Goal: Information Seeking & Learning: Find specific fact

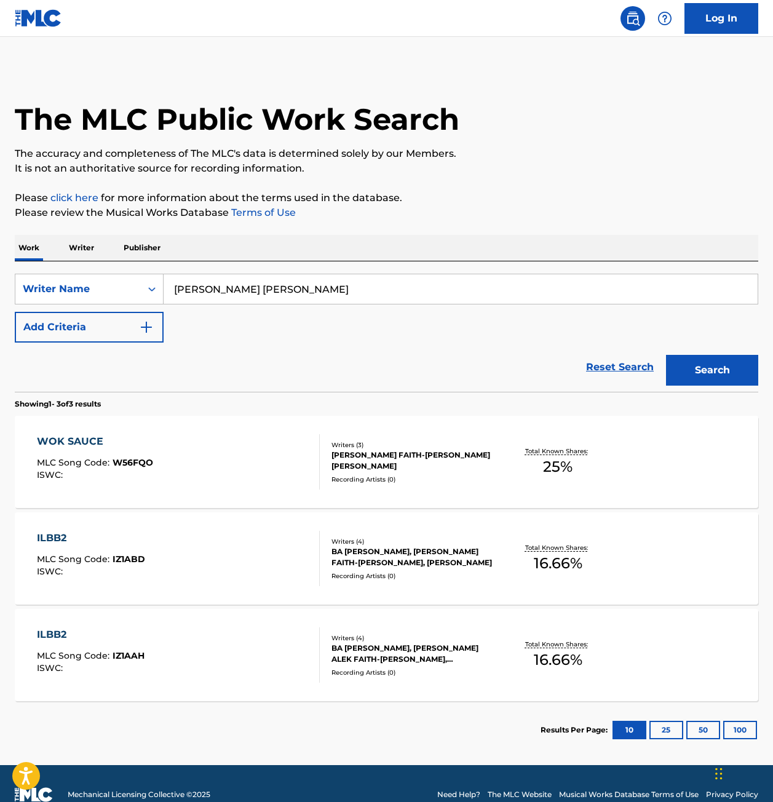
drag, startPoint x: 358, startPoint y: 282, endPoint x: 4, endPoint y: 282, distance: 354.3
click at [4, 282] on div "The MLC Public Work Search The accuracy and completeness of The MLC's data is d…" at bounding box center [386, 413] width 773 height 691
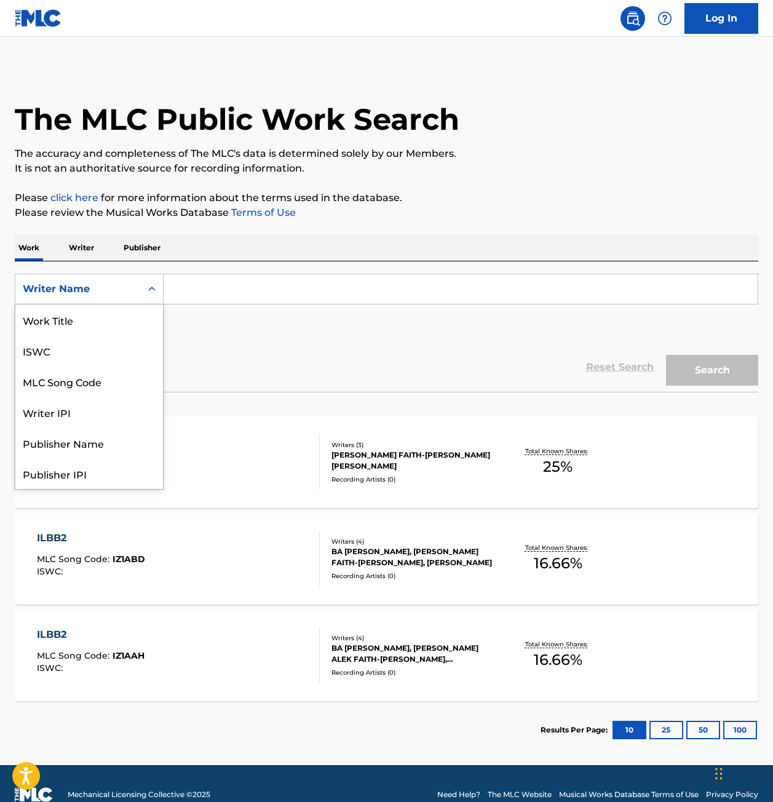
click at [82, 295] on div "Writer Name" at bounding box center [78, 289] width 111 height 15
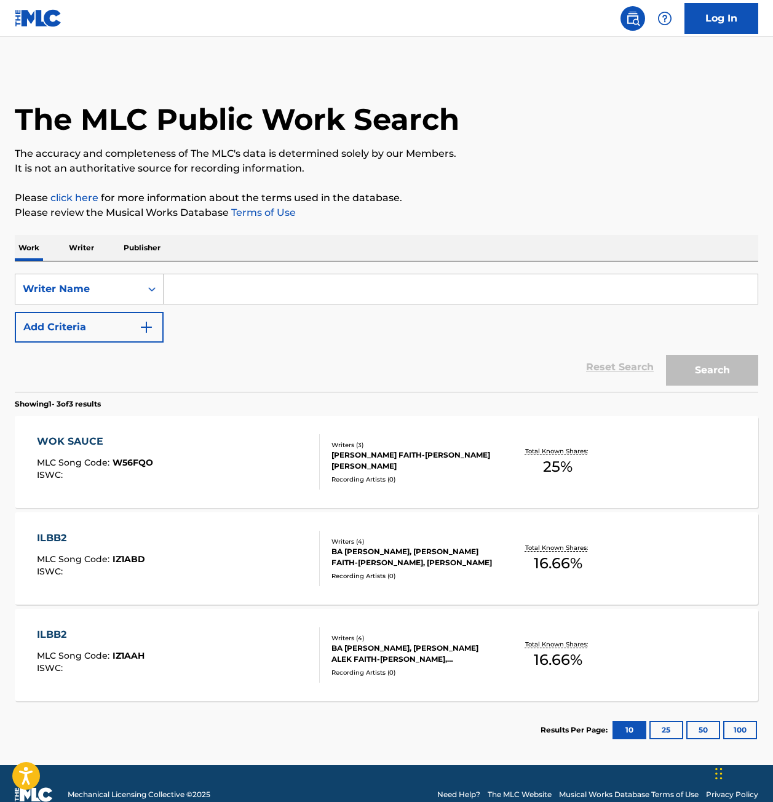
click at [72, 245] on p "Writer" at bounding box center [81, 248] width 33 height 26
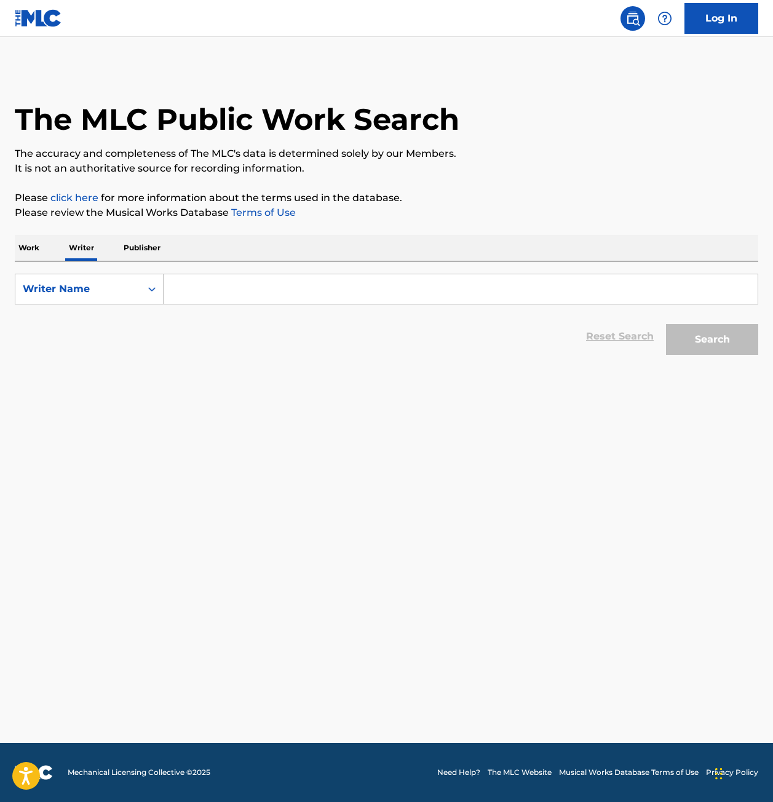
click at [35, 244] on p "Work" at bounding box center [29, 248] width 28 height 26
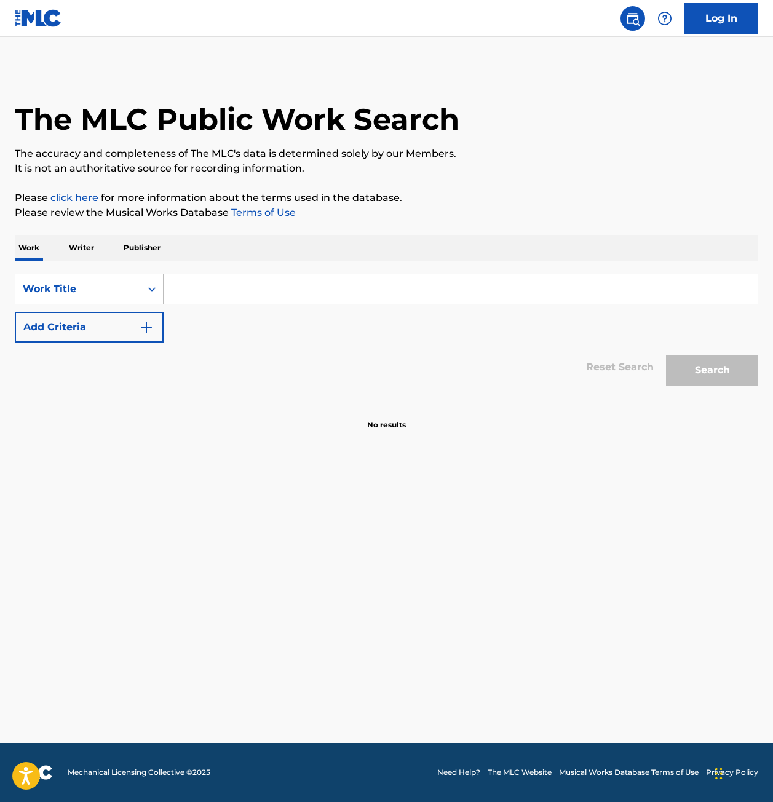
click at [92, 246] on p "Writer" at bounding box center [81, 248] width 33 height 26
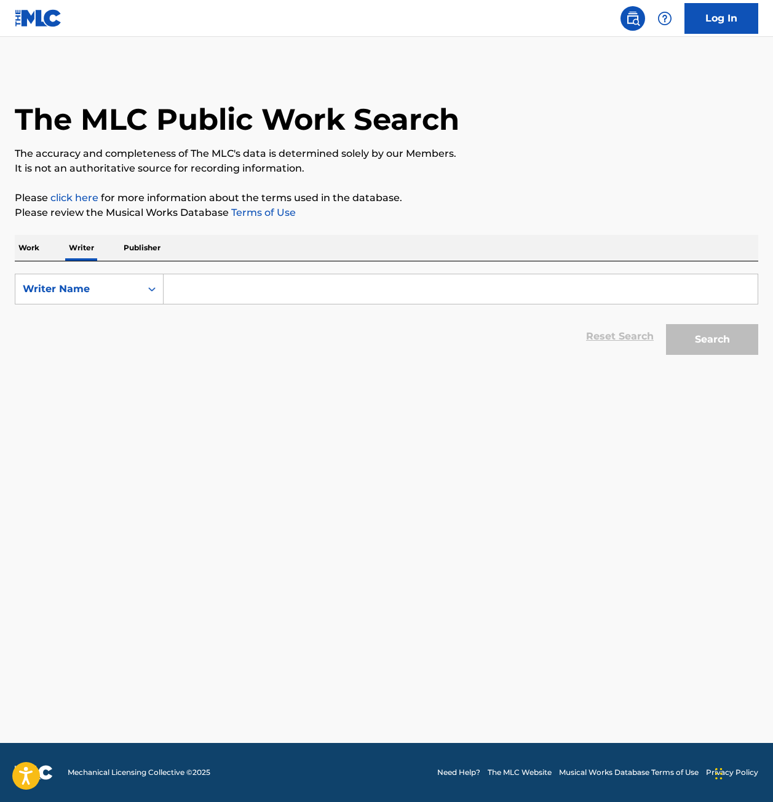
click at [215, 284] on input "Search Form" at bounding box center [461, 289] width 594 height 30
type input "[PERSON_NAME] [PERSON_NAME]"
click at [666, 324] on button "Search" at bounding box center [712, 339] width 92 height 31
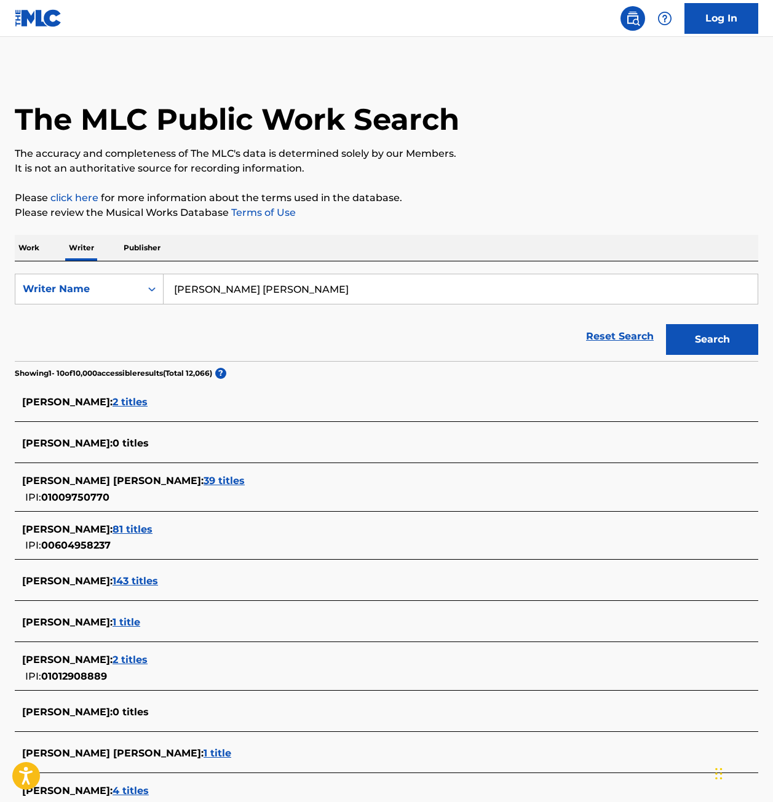
click at [204, 475] on span "39 titles" at bounding box center [224, 481] width 41 height 12
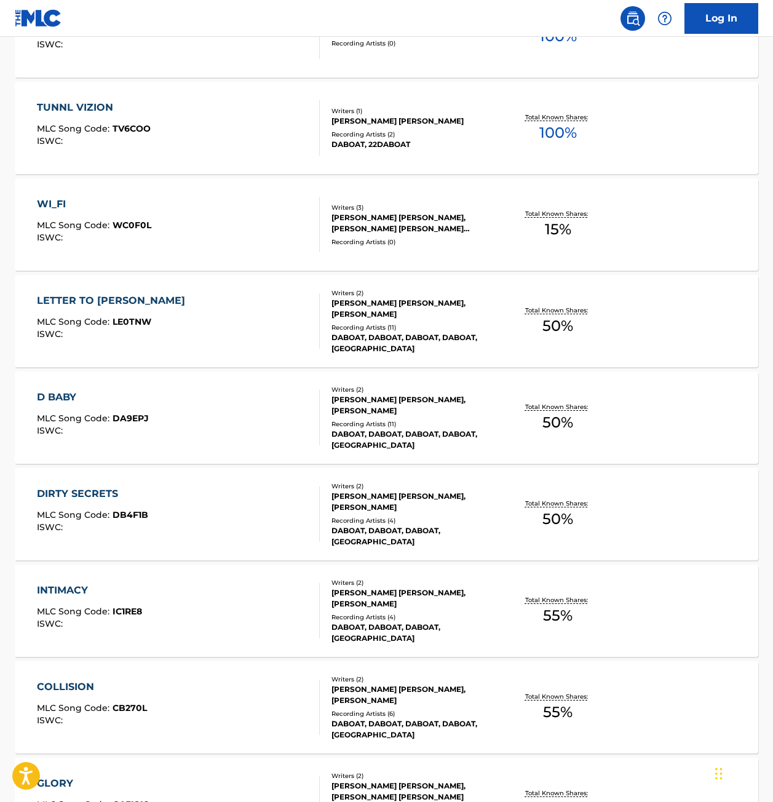
scroll to position [704, 0]
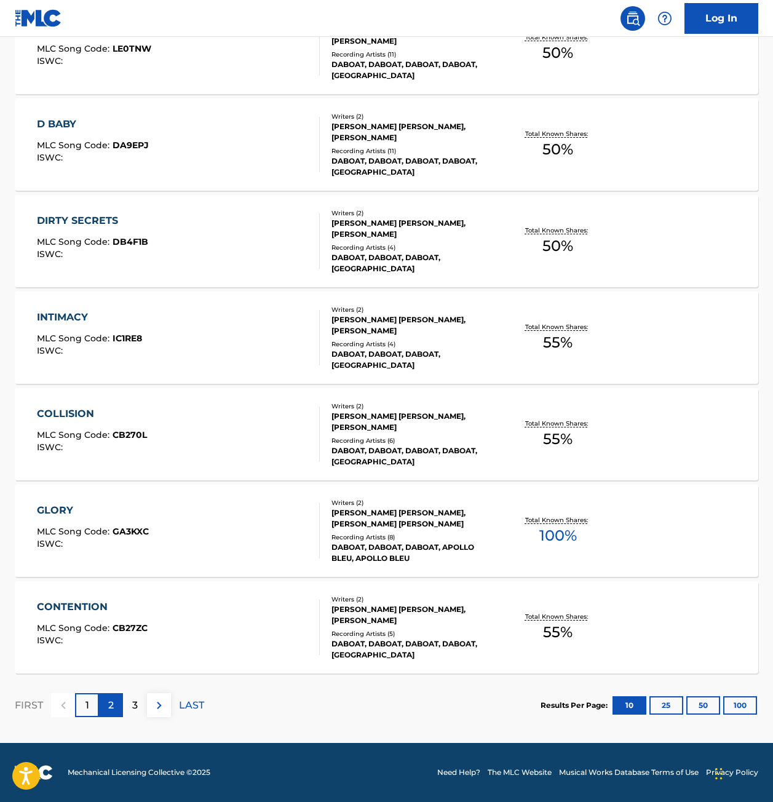
click at [112, 706] on p "2" at bounding box center [111, 705] width 6 height 15
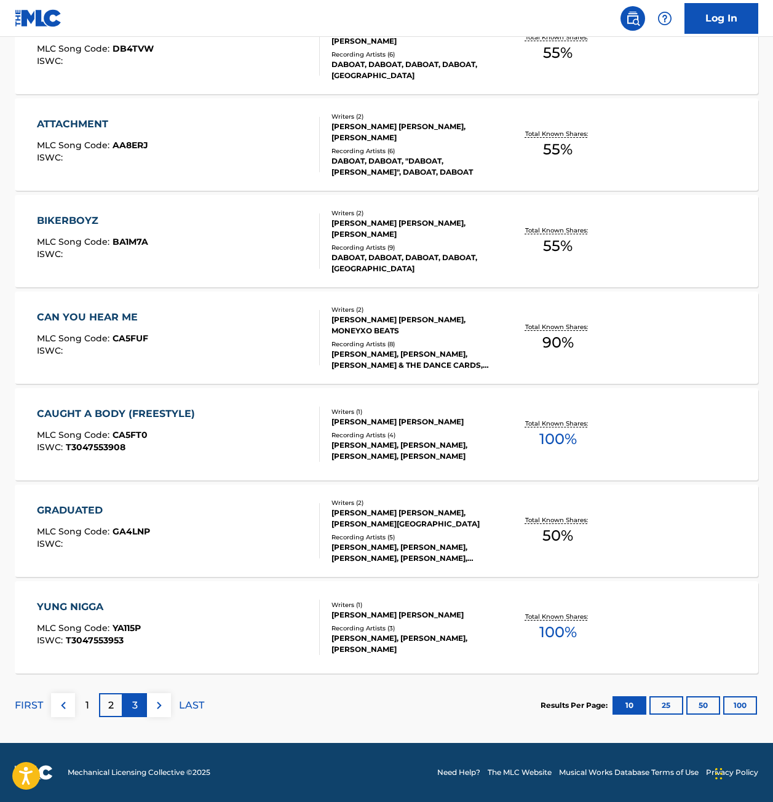
click at [140, 705] on div "3" at bounding box center [135, 705] width 24 height 24
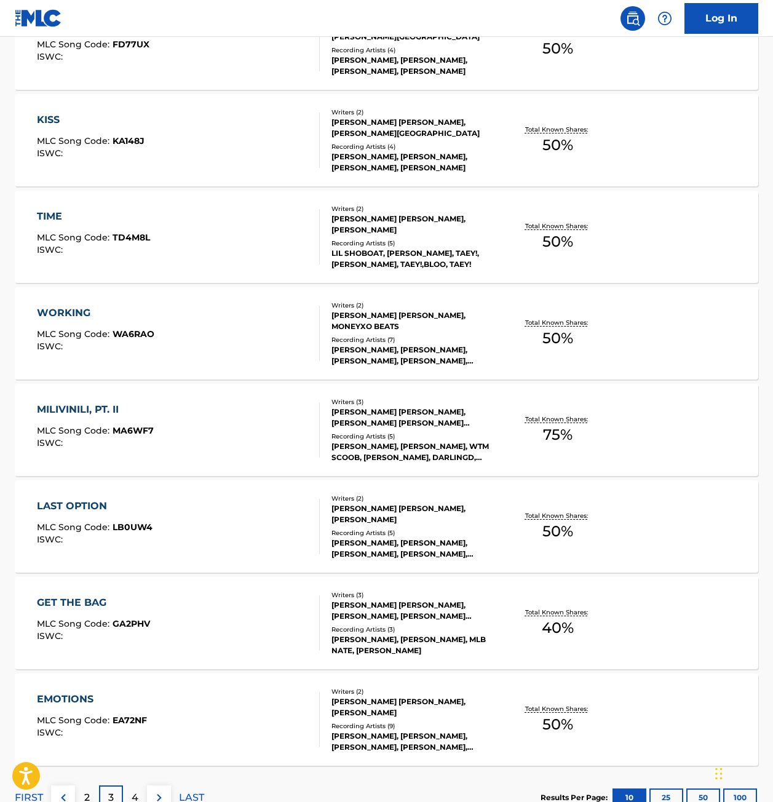
scroll to position [677, 0]
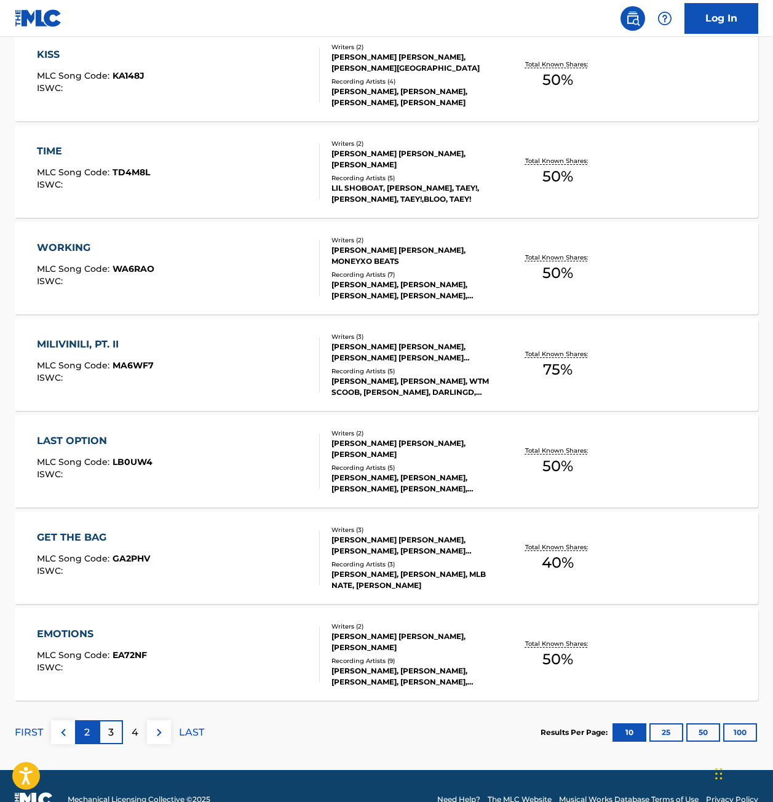
click at [87, 737] on p "2" at bounding box center [87, 732] width 6 height 15
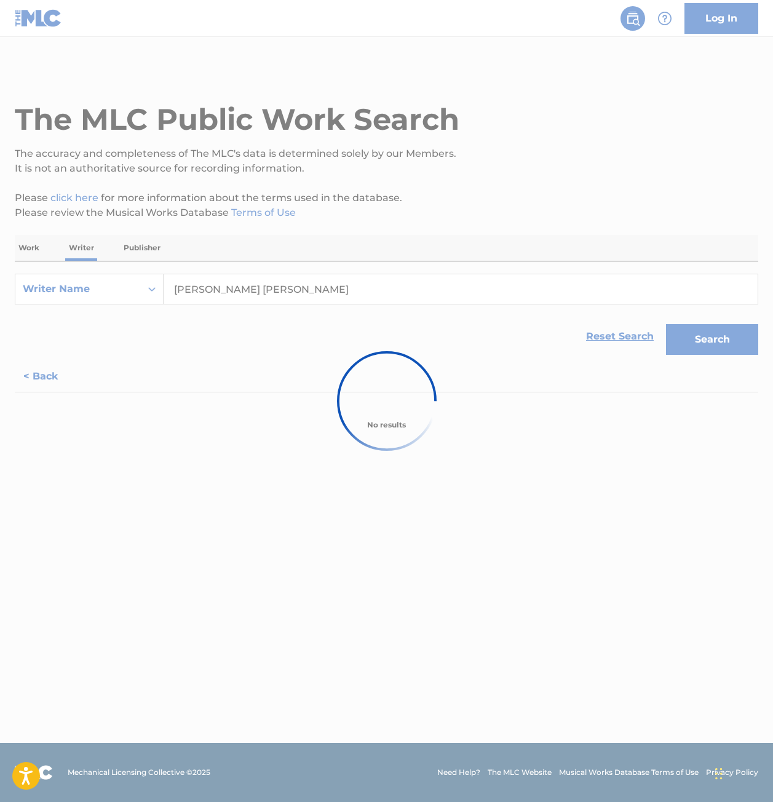
scroll to position [0, 0]
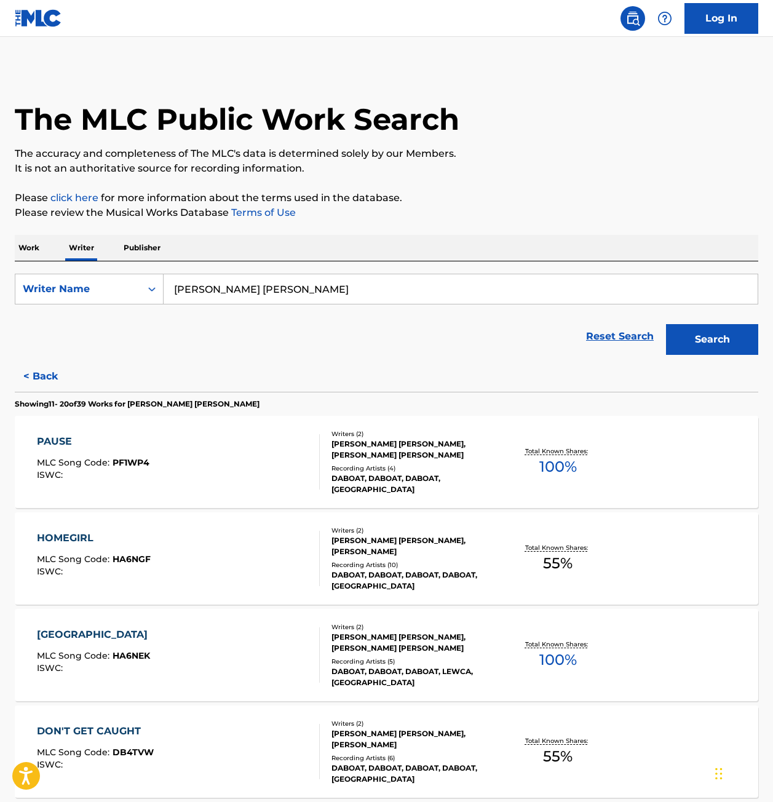
click at [350, 485] on div "DABOAT, DABOAT, DABOAT, [GEOGRAPHIC_DATA]" at bounding box center [414, 484] width 165 height 22
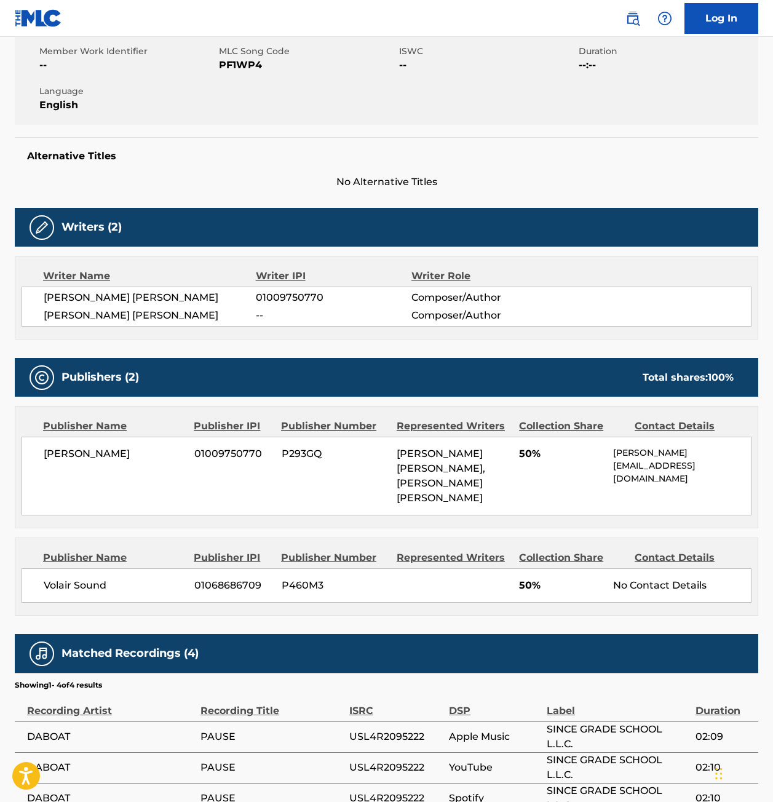
scroll to position [246, 0]
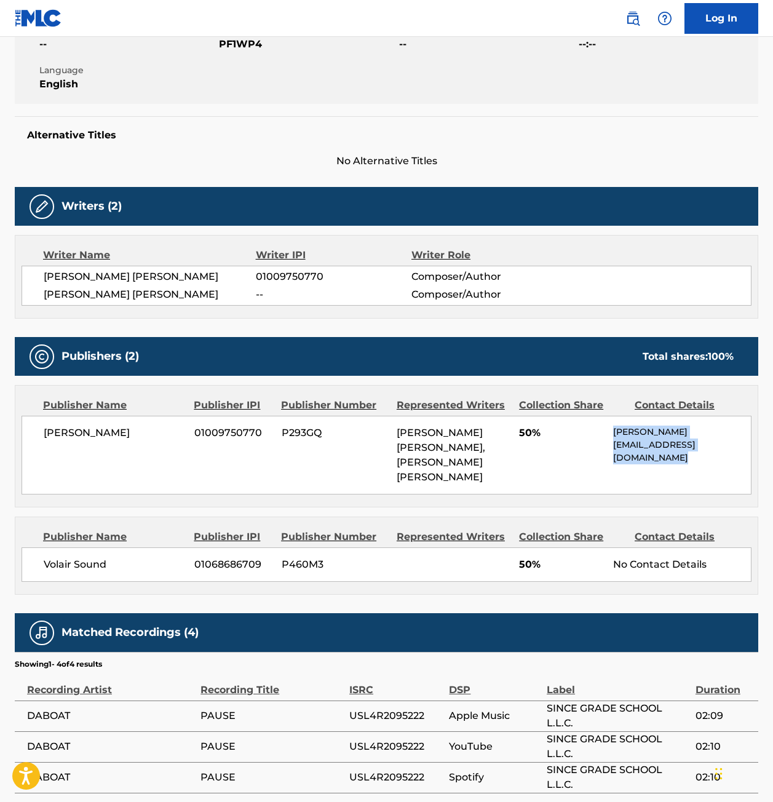
drag, startPoint x: 615, startPoint y: 431, endPoint x: 713, endPoint y: 457, distance: 101.9
click at [713, 457] on div "[PERSON_NAME] [EMAIL_ADDRESS][DOMAIN_NAME]" at bounding box center [682, 445] width 138 height 39
copy div "[PERSON_NAME] [EMAIL_ADDRESS][DOMAIN_NAME]"
click at [673, 478] on div "[PERSON_NAME] 01009750770 P293GQ [PERSON_NAME] [PERSON_NAME], [PERSON_NAME] [PE…" at bounding box center [387, 455] width 730 height 79
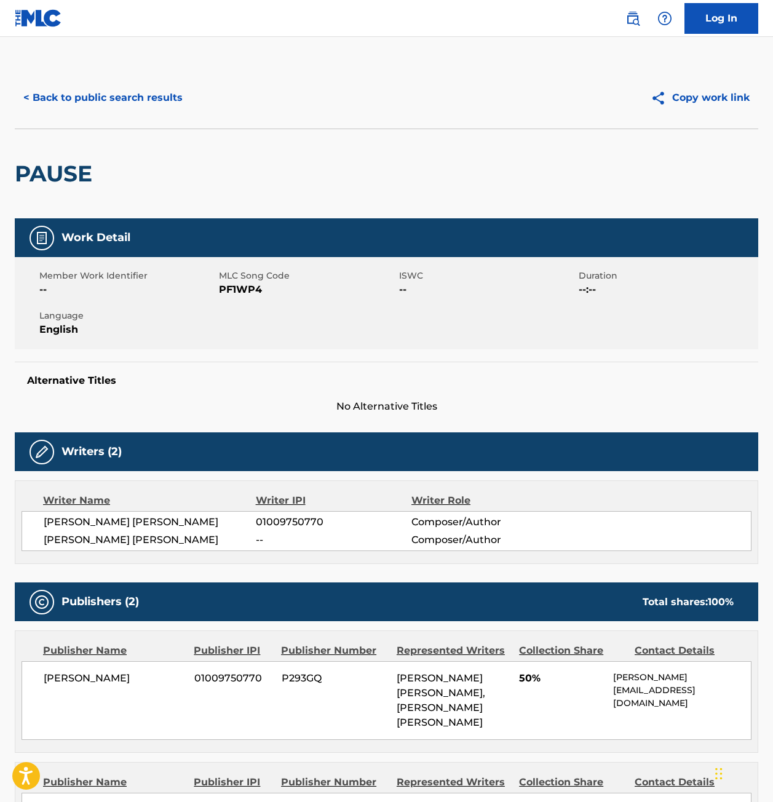
scroll to position [0, 0]
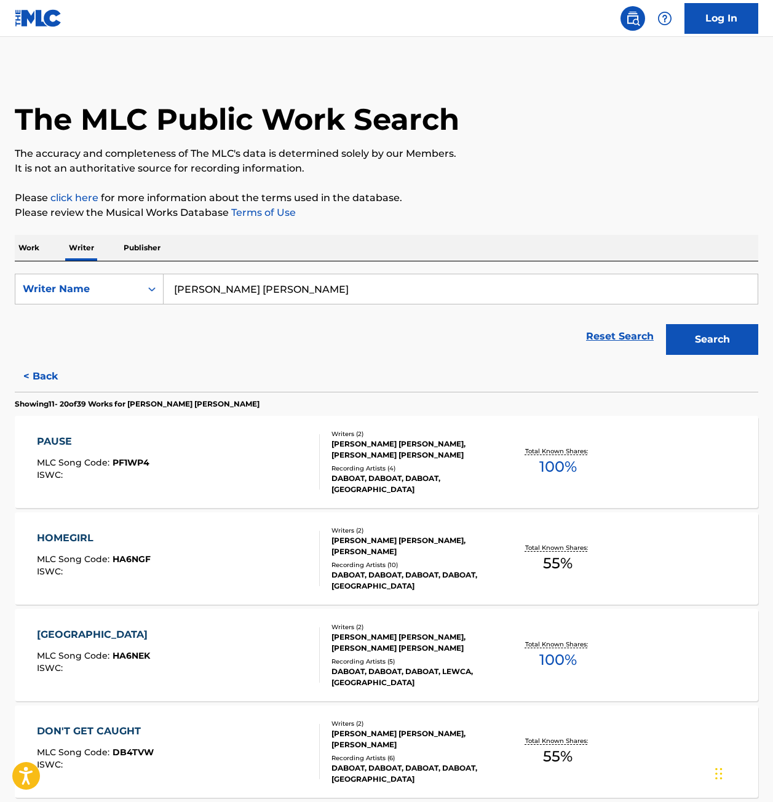
click at [41, 246] on p "Work" at bounding box center [29, 248] width 28 height 26
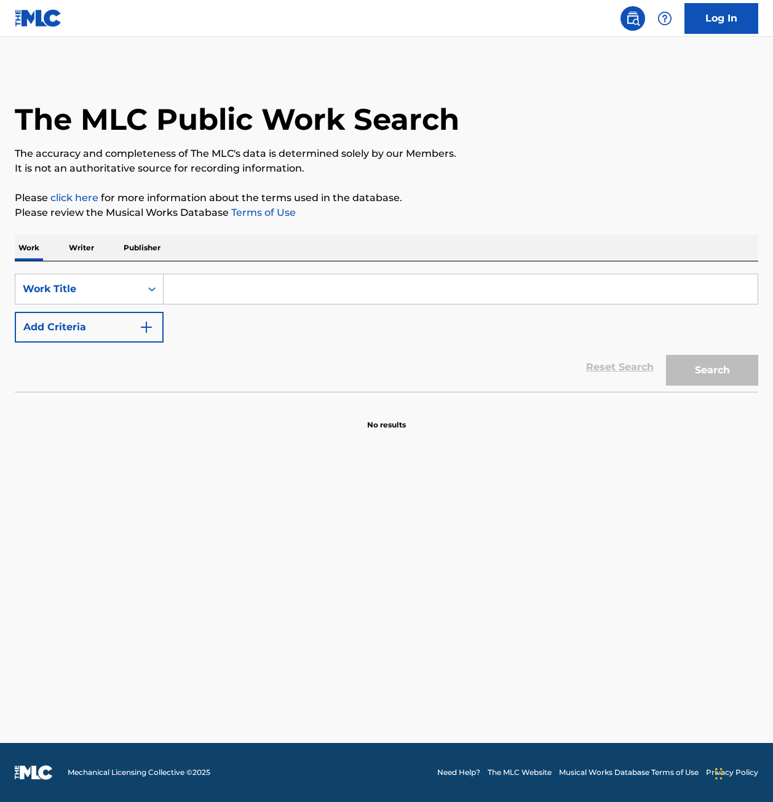
click at [188, 288] on input "Search Form" at bounding box center [461, 289] width 594 height 30
click at [258, 290] on input "Search Form" at bounding box center [461, 289] width 594 height 30
type input "blessings"
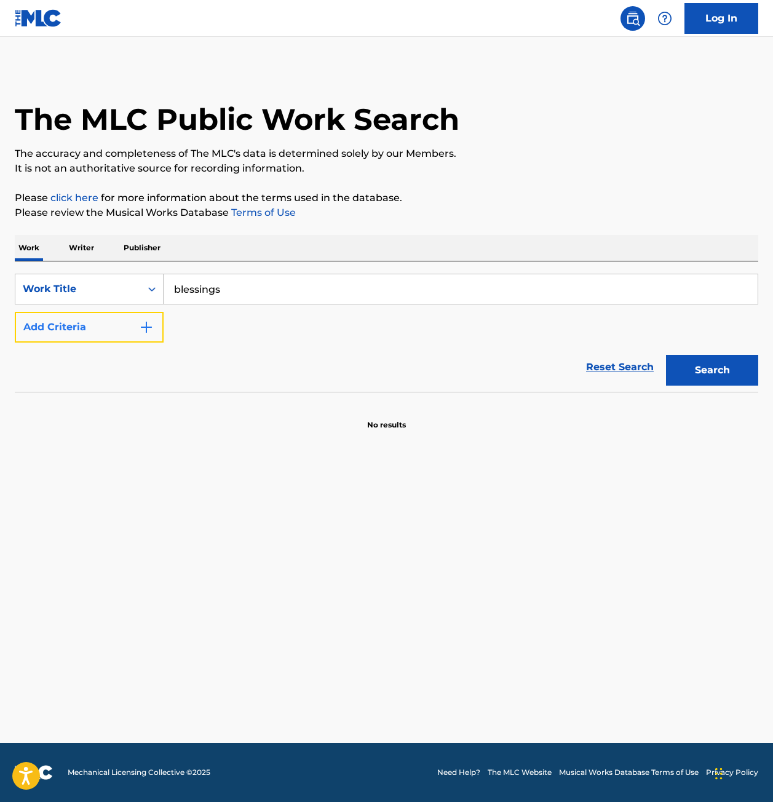
click at [154, 330] on button "Add Criteria" at bounding box center [89, 327] width 149 height 31
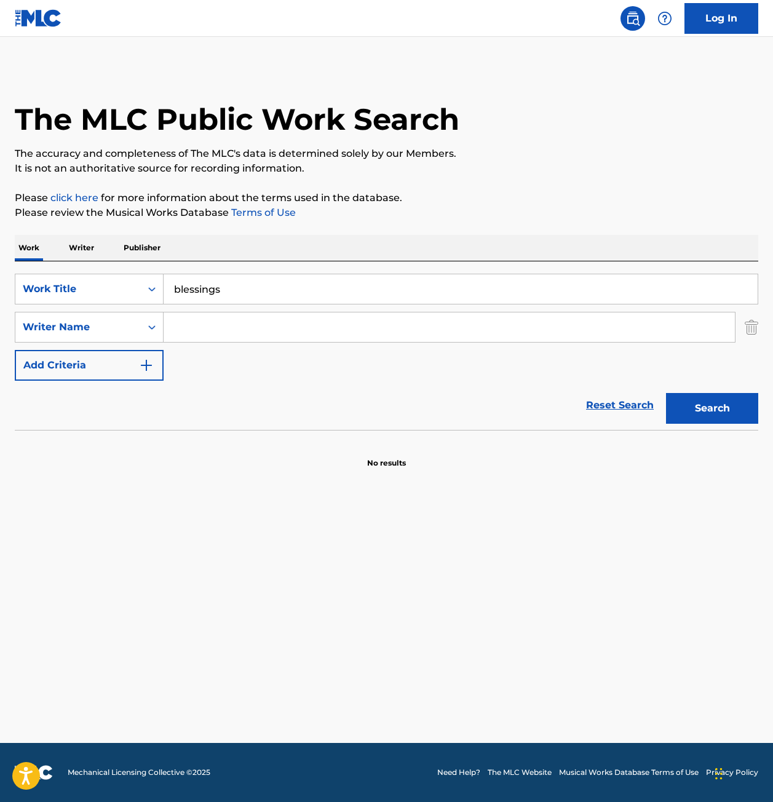
click at [253, 324] on input "Search Form" at bounding box center [449, 327] width 571 height 30
type input "[PERSON_NAME] [PERSON_NAME]"
click at [666, 393] on button "Search" at bounding box center [712, 408] width 92 height 31
click at [718, 413] on button "Search" at bounding box center [712, 408] width 92 height 31
drag, startPoint x: 243, startPoint y: 294, endPoint x: 25, endPoint y: 264, distance: 219.7
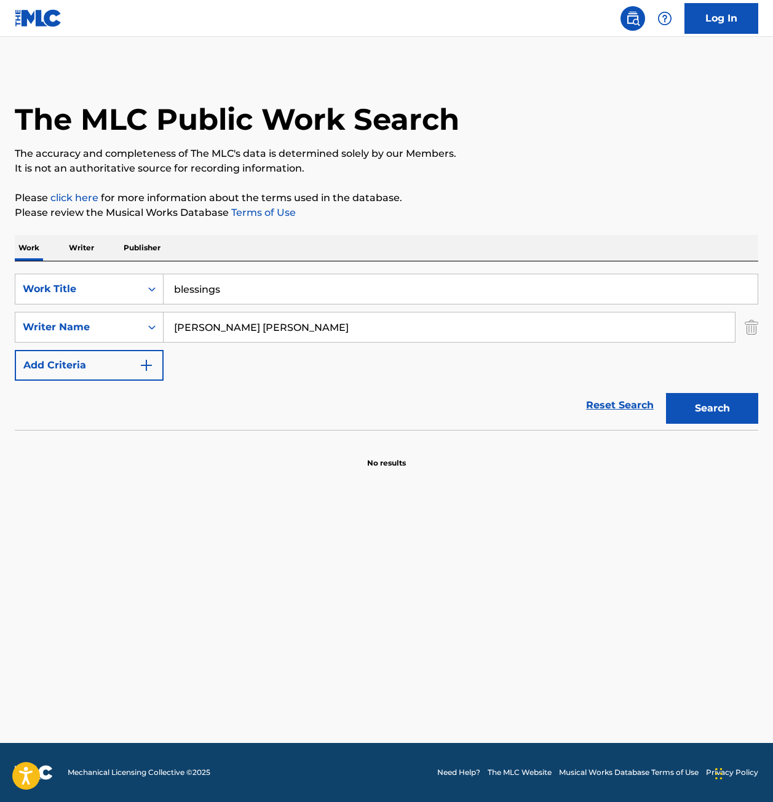
click at [25, 264] on div "SearchWithCriteria1a8d0880-4e5c-4641-9dc6-900d82178363 Work Title blessings Sea…" at bounding box center [387, 345] width 744 height 169
click at [666, 393] on button "Search" at bounding box center [712, 408] width 92 height 31
type input "d"
type input "fiendin"
click at [666, 393] on button "Search" at bounding box center [712, 408] width 92 height 31
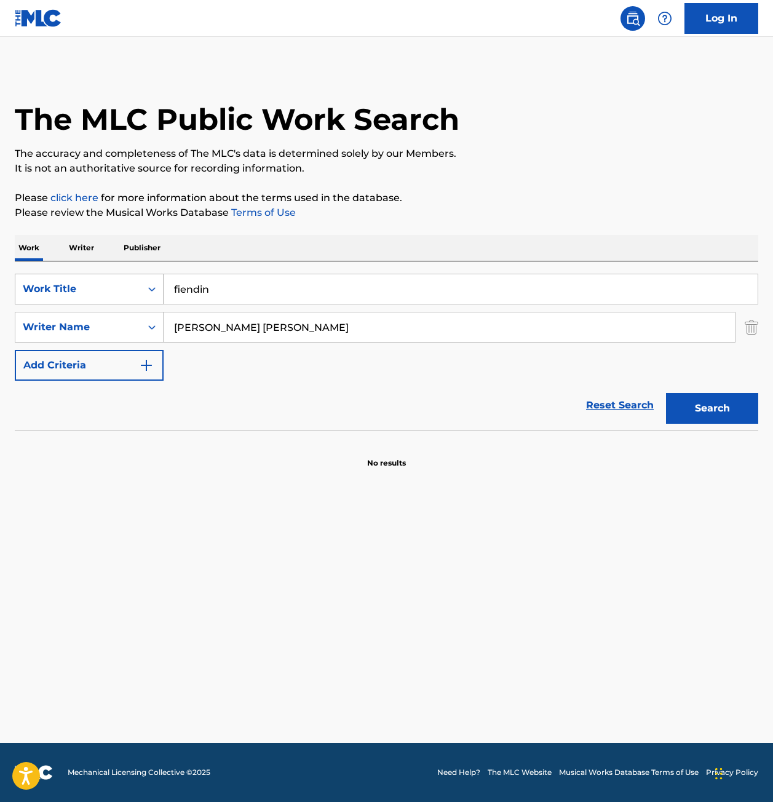
drag, startPoint x: 220, startPoint y: 283, endPoint x: 114, endPoint y: 287, distance: 105.9
click at [116, 287] on div "SearchWithCriteria1a8d0880-4e5c-4641-9dc6-900d82178363 Work Title fiendin" at bounding box center [387, 289] width 744 height 31
type input "munyun"
click at [666, 393] on button "Search" at bounding box center [712, 408] width 92 height 31
drag, startPoint x: 244, startPoint y: 290, endPoint x: 7, endPoint y: 263, distance: 237.8
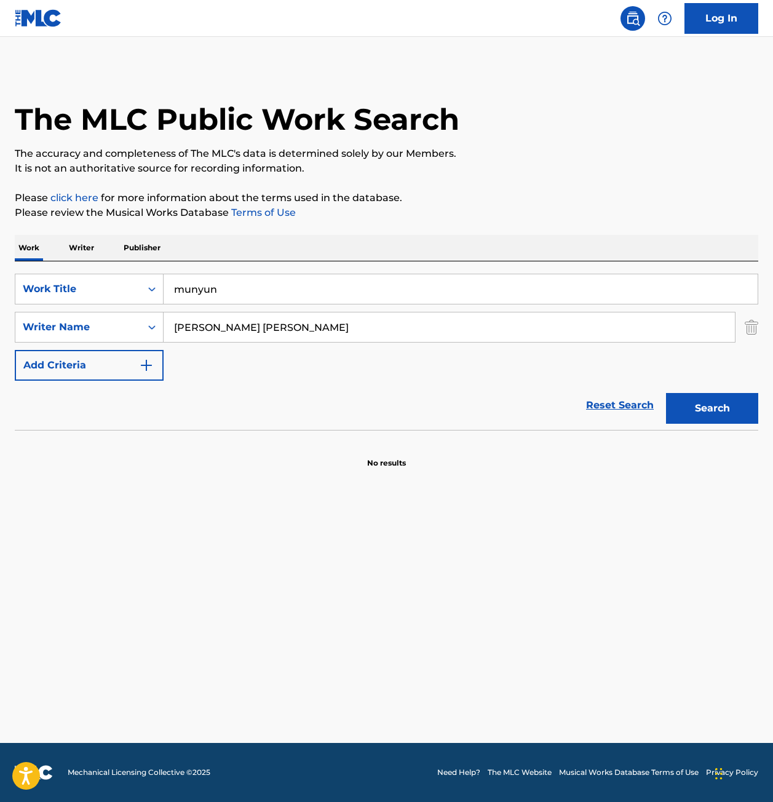
click at [7, 263] on div "The MLC Public Work Search The accuracy and completeness of The MLC's data is d…" at bounding box center [386, 268] width 773 height 401
type input "find my way"
click at [666, 393] on button "Search" at bounding box center [712, 408] width 92 height 31
click at [79, 252] on p "Writer" at bounding box center [81, 248] width 33 height 26
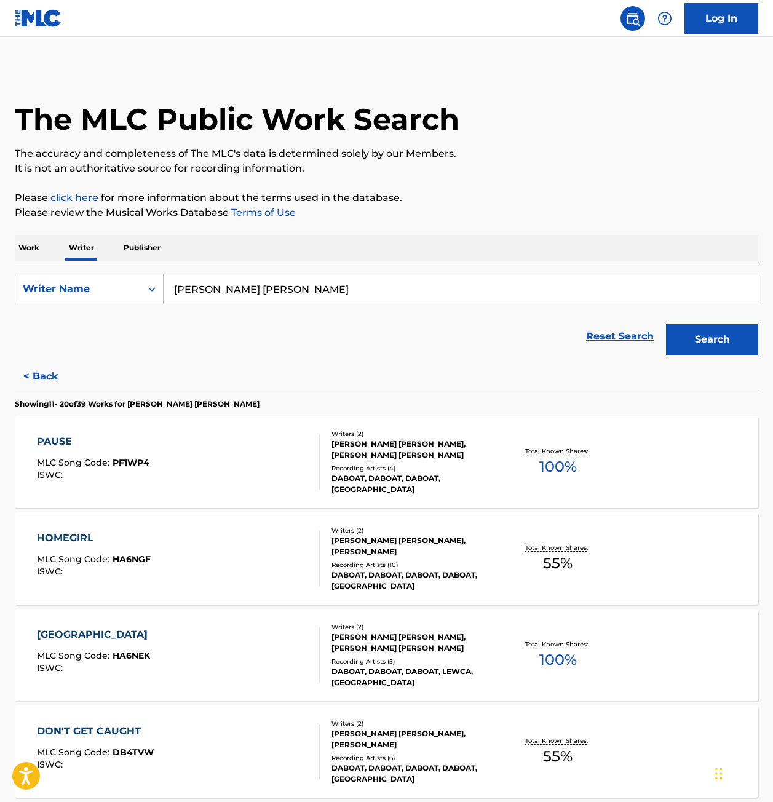
drag, startPoint x: 290, startPoint y: 296, endPoint x: -34, endPoint y: 328, distance: 325.7
click at [0, 328] on html "Accessibility Screen-Reader Guide, Feedback, and Issue Reporting | New window 0…" at bounding box center [386, 401] width 773 height 802
click at [307, 294] on input "Search Form" at bounding box center [461, 289] width 594 height 30
paste input "[PERSON_NAME] [PERSON_NAME]"
type input "[PERSON_NAME] [PERSON_NAME]"
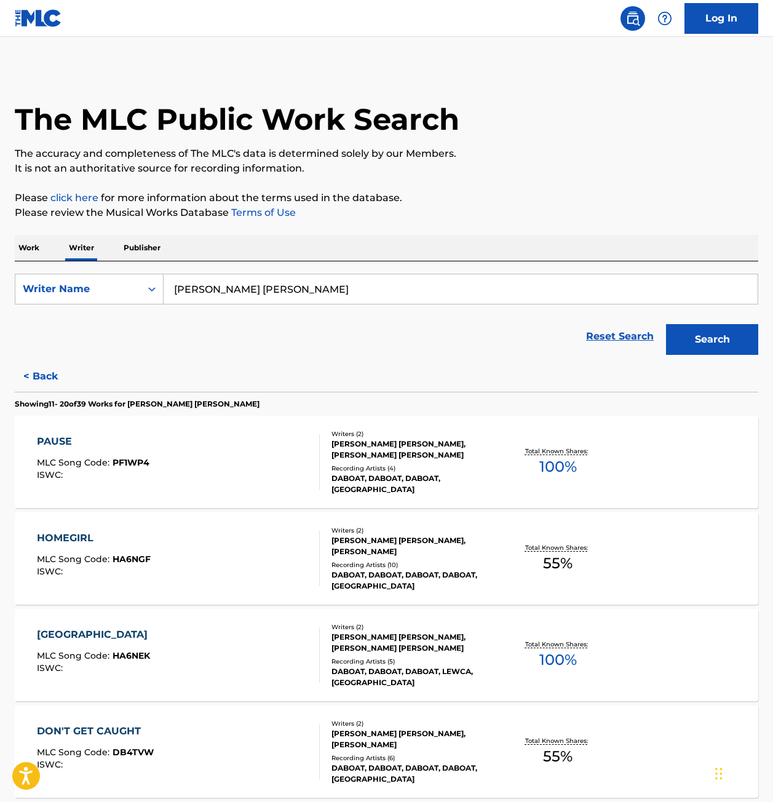
click at [666, 324] on button "Search" at bounding box center [712, 339] width 92 height 31
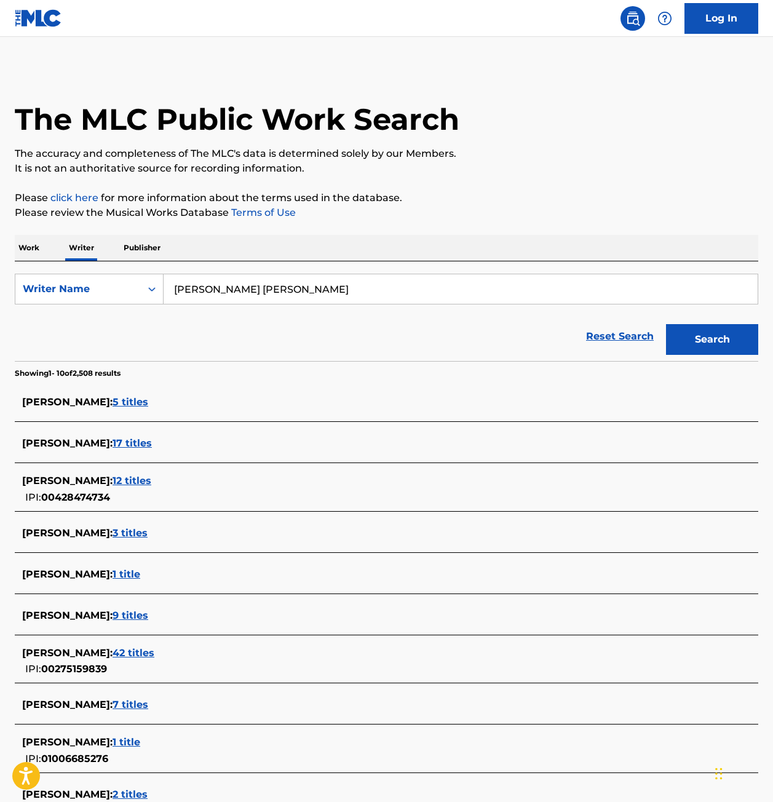
click at [123, 576] on span "1 title" at bounding box center [127, 574] width 28 height 12
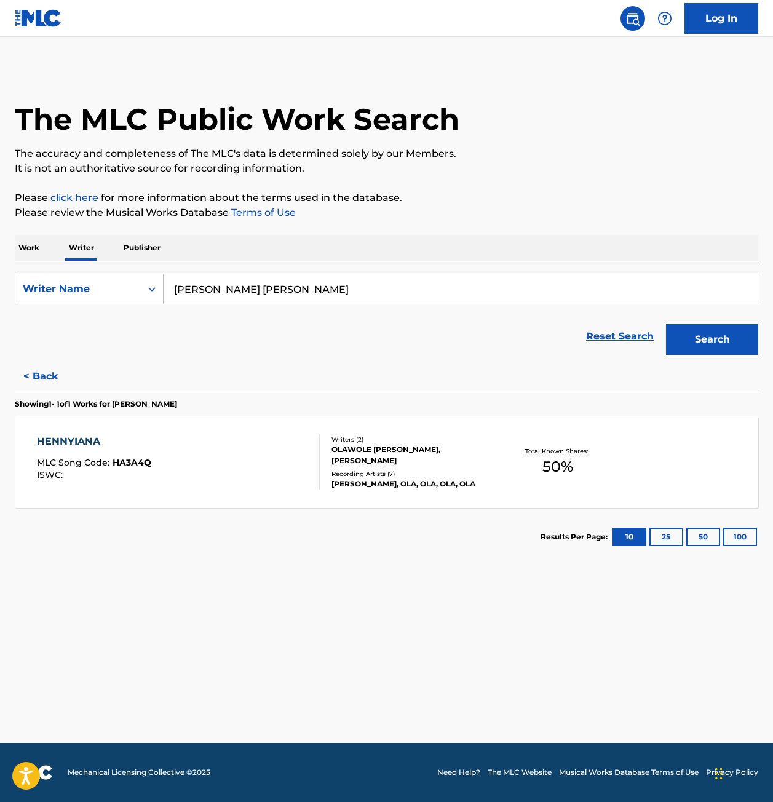
click at [58, 440] on div "HENNYIANA" at bounding box center [94, 441] width 114 height 15
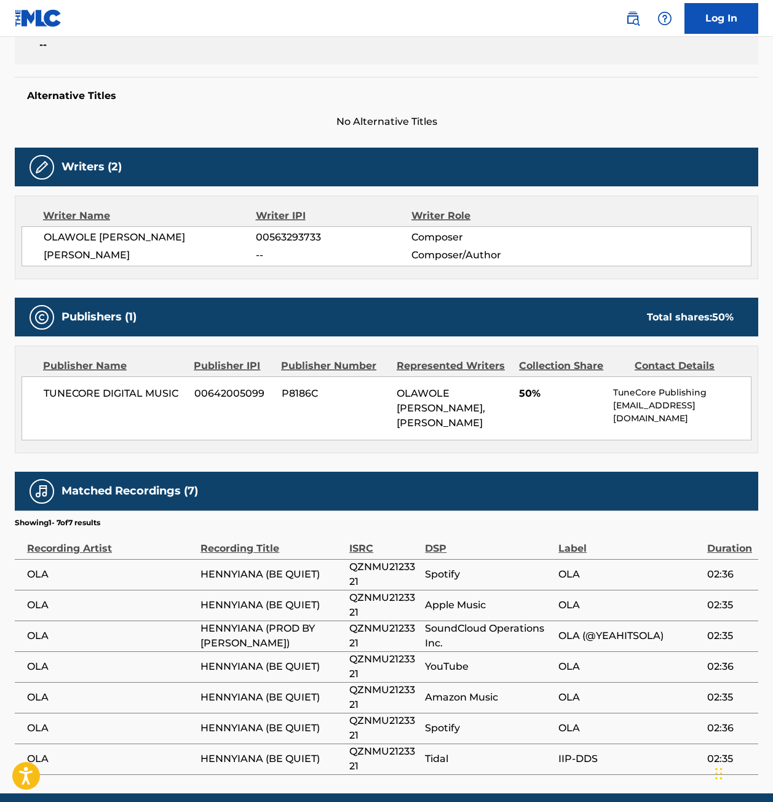
scroll to position [308, 0]
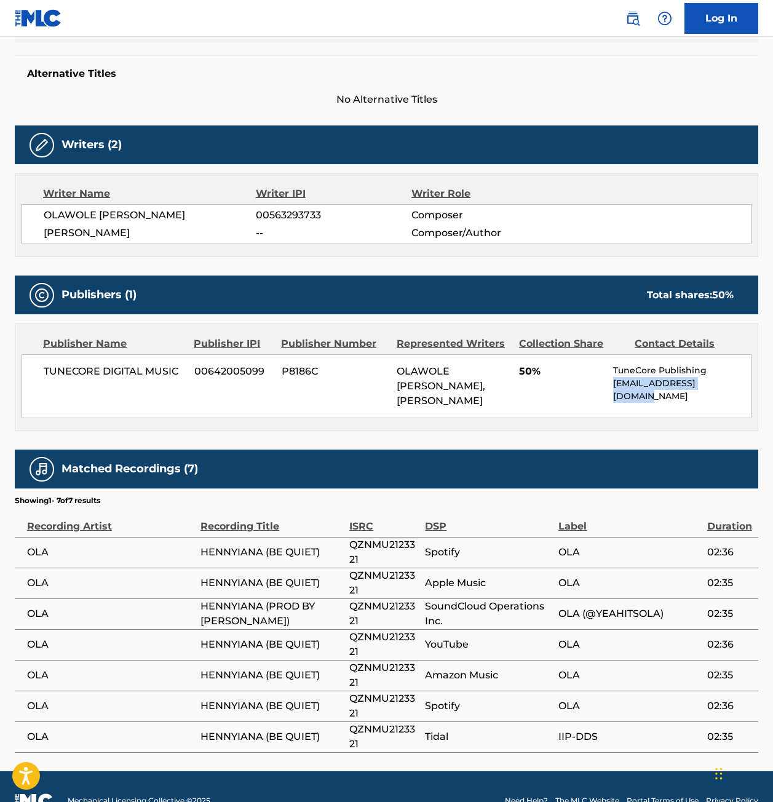
drag, startPoint x: 728, startPoint y: 377, endPoint x: 613, endPoint y: 381, distance: 114.5
click at [613, 381] on p "[EMAIL_ADDRESS][DOMAIN_NAME]" at bounding box center [682, 390] width 138 height 26
drag, startPoint x: 472, startPoint y: 391, endPoint x: 496, endPoint y: 388, distance: 24.8
click at [485, 388] on span "OLAWOLE [PERSON_NAME], [PERSON_NAME]" at bounding box center [441, 385] width 89 height 41
click at [566, 397] on div "TUNECORE DIGITAL MUSIC 00642005099 P8186C OLAWOLE [PERSON_NAME], [PERSON_NAME] …" at bounding box center [387, 386] width 730 height 64
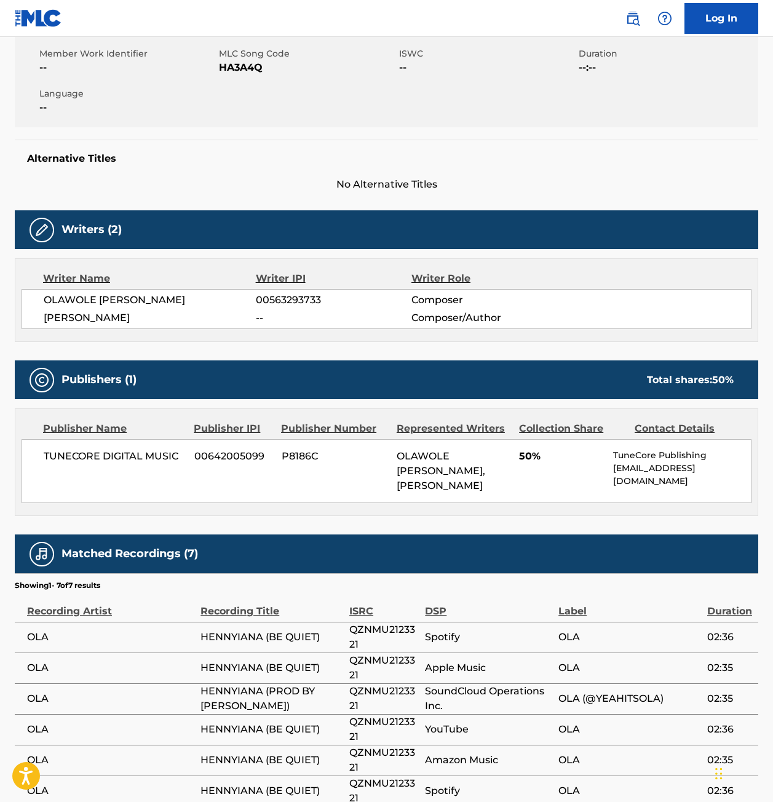
scroll to position [274, 0]
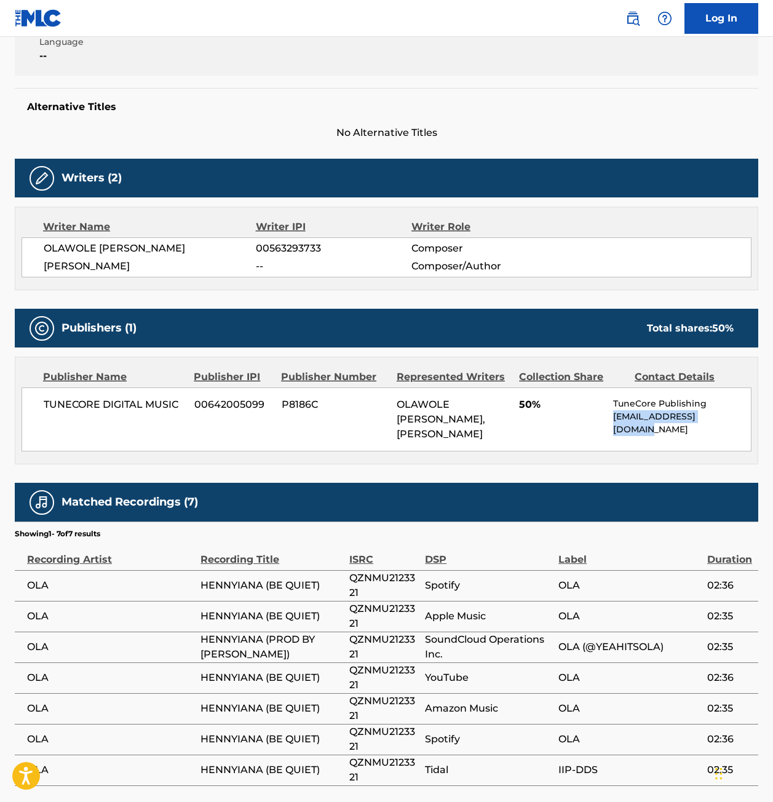
drag, startPoint x: 727, startPoint y: 416, endPoint x: 613, endPoint y: 422, distance: 114.6
click at [613, 422] on div "TUNECORE DIGITAL MUSIC 00642005099 P8186C OLAWOLE [PERSON_NAME], [PERSON_NAME] …" at bounding box center [387, 419] width 730 height 64
copy p "[EMAIL_ADDRESS][DOMAIN_NAME]"
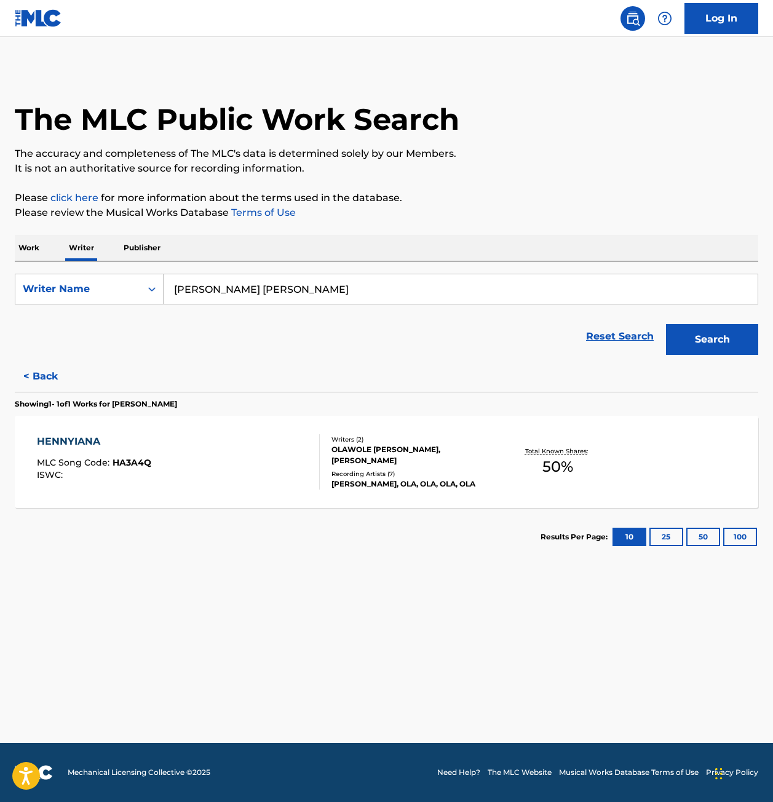
drag, startPoint x: 296, startPoint y: 289, endPoint x: 0, endPoint y: 281, distance: 295.9
click at [0, 281] on div "The MLC Public Work Search The accuracy and completeness of The MLC's data is d…" at bounding box center [386, 317] width 773 height 498
paste input "[PERSON_NAME]"
type input "[PERSON_NAME]"
click at [666, 324] on button "Search" at bounding box center [712, 339] width 92 height 31
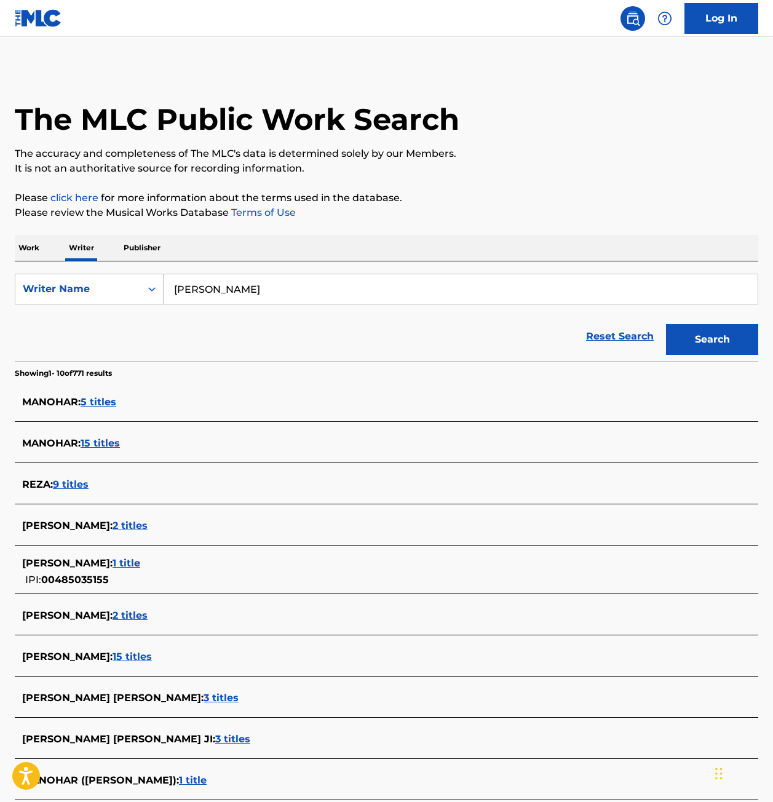
click at [131, 613] on span "2 titles" at bounding box center [130, 615] width 35 height 12
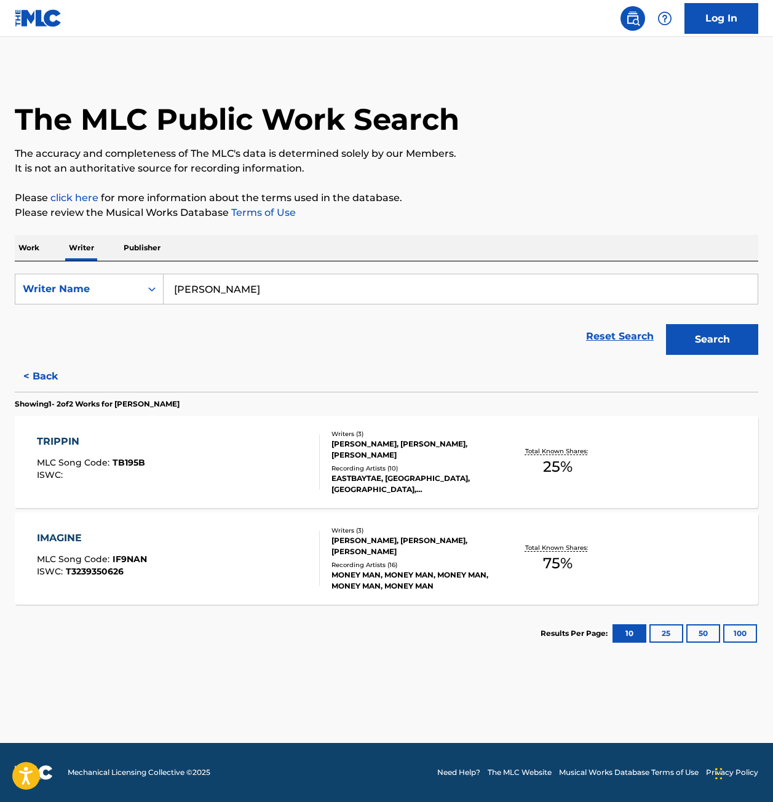
click at [249, 445] on div "TRIPPIN MLC Song Code : TB195B ISWC :" at bounding box center [178, 461] width 282 height 55
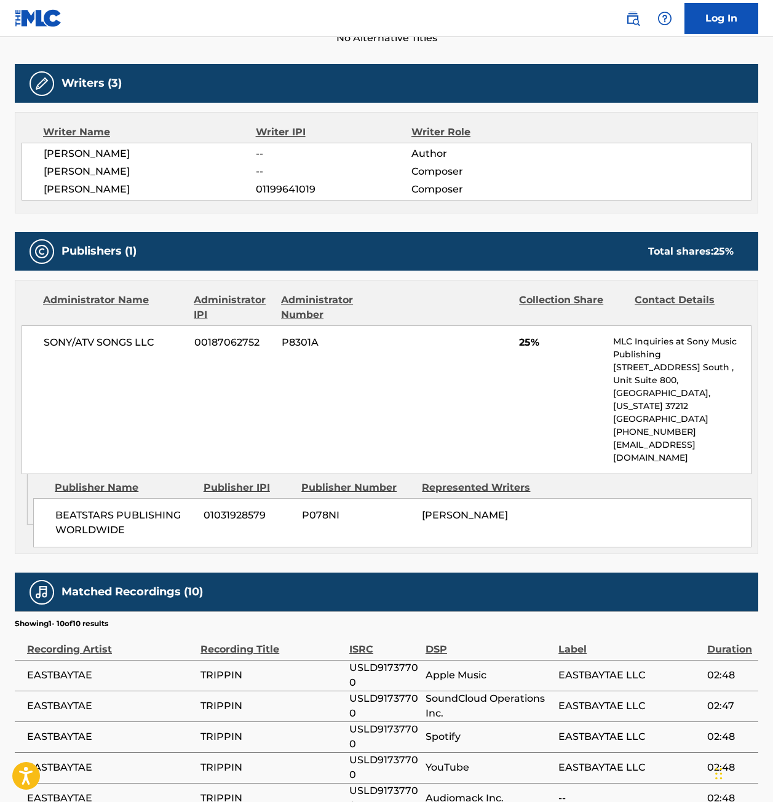
scroll to position [587, 0]
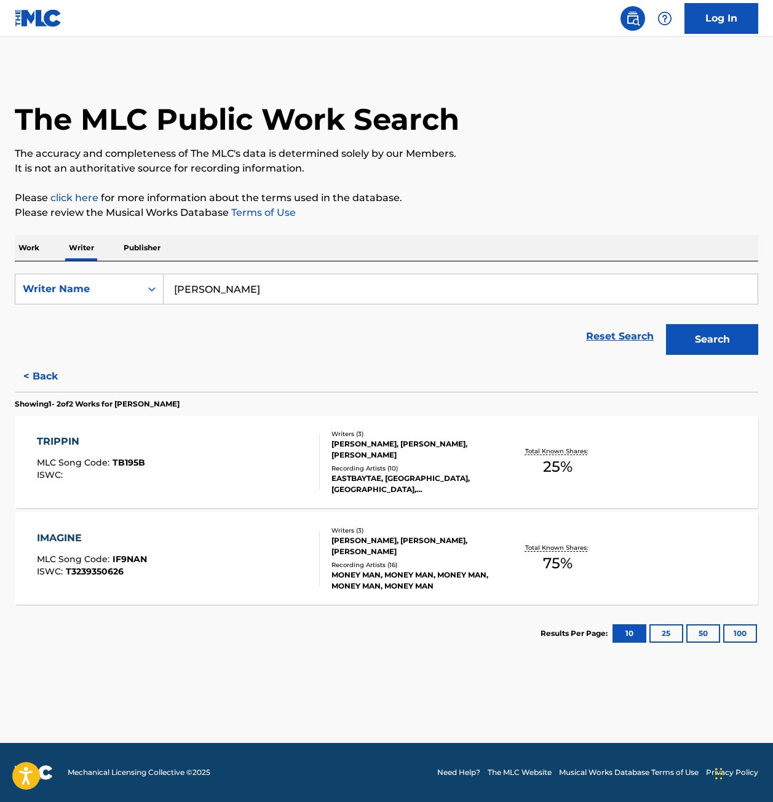
click at [159, 565] on div "IMAGINE MLC Song Code : IF9NAN ISWC : T3239350626" at bounding box center [178, 558] width 282 height 55
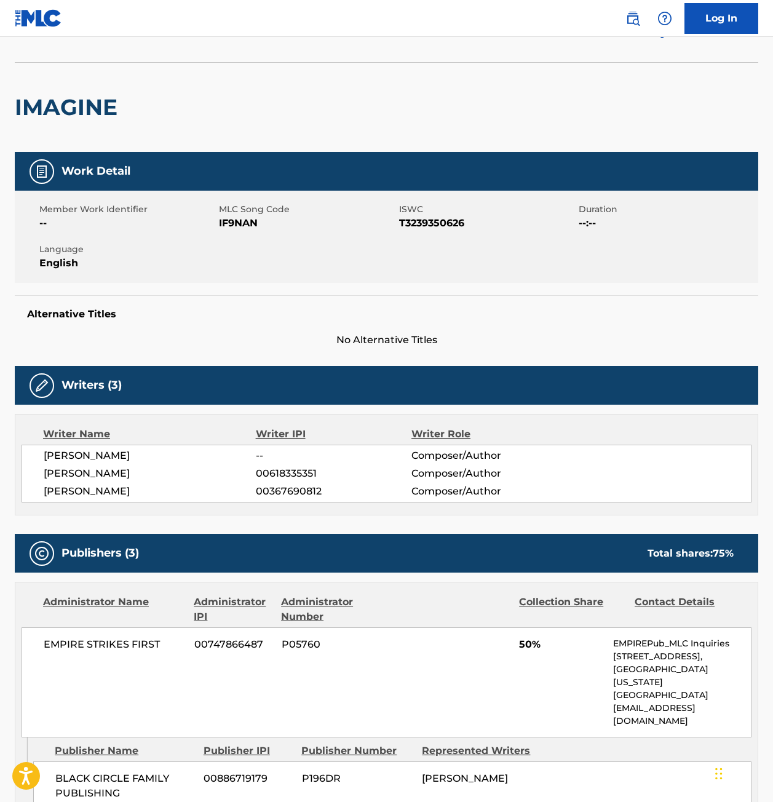
scroll to position [62, 0]
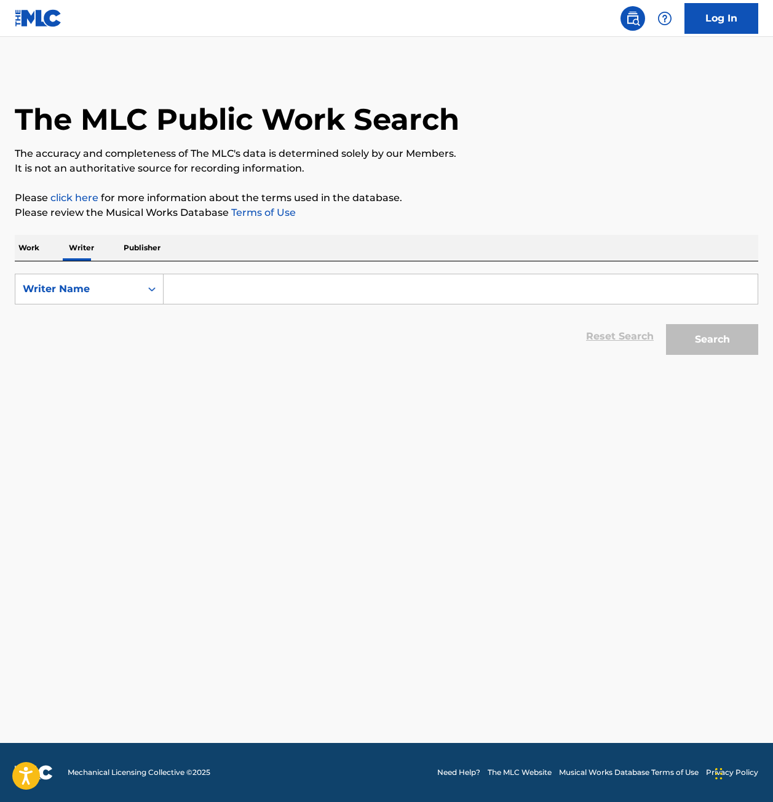
click at [207, 295] on input "Search Form" at bounding box center [461, 289] width 594 height 30
paste input "[PERSON_NAME]"
type input "[PERSON_NAME]"
click at [666, 324] on button "Search" at bounding box center [712, 339] width 92 height 31
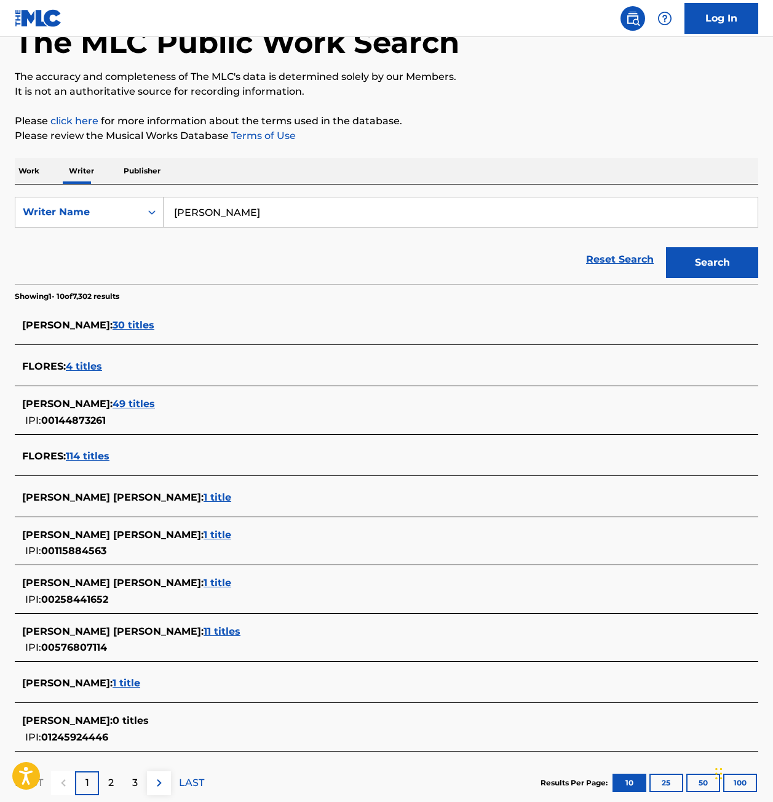
scroll to position [123, 0]
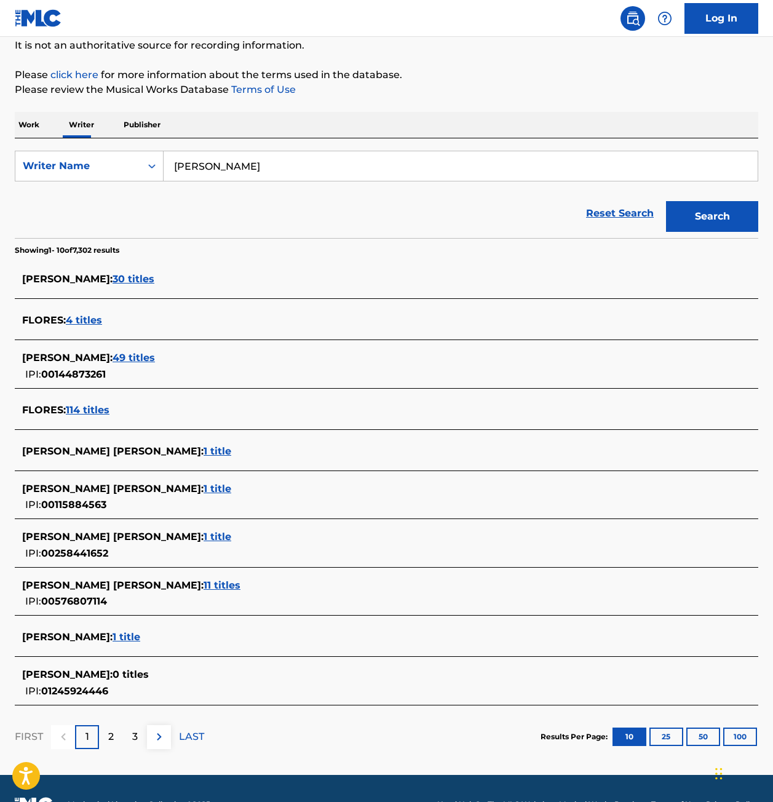
click at [125, 638] on span "1 title" at bounding box center [127, 637] width 28 height 12
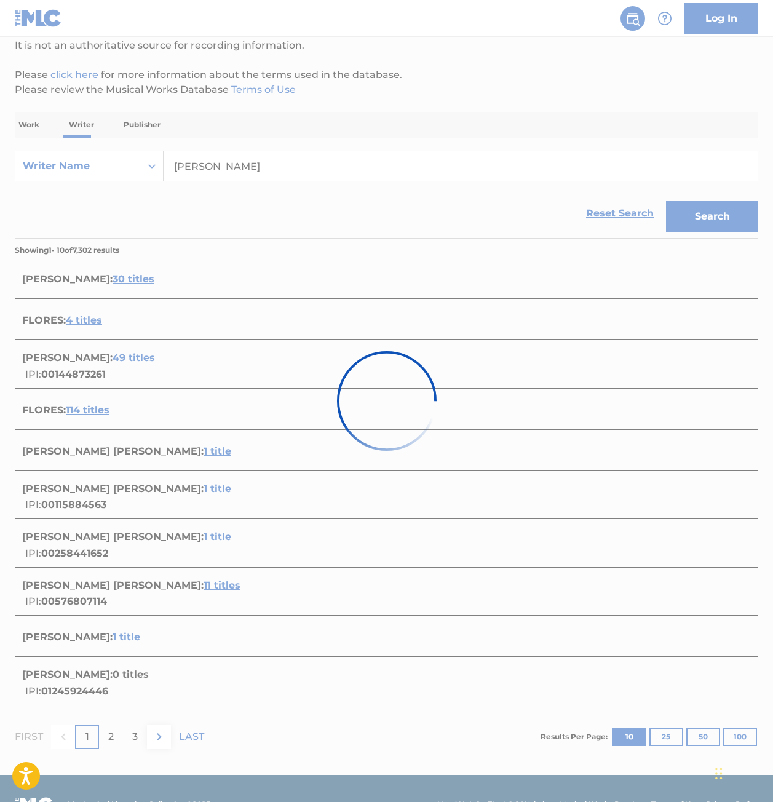
scroll to position [0, 0]
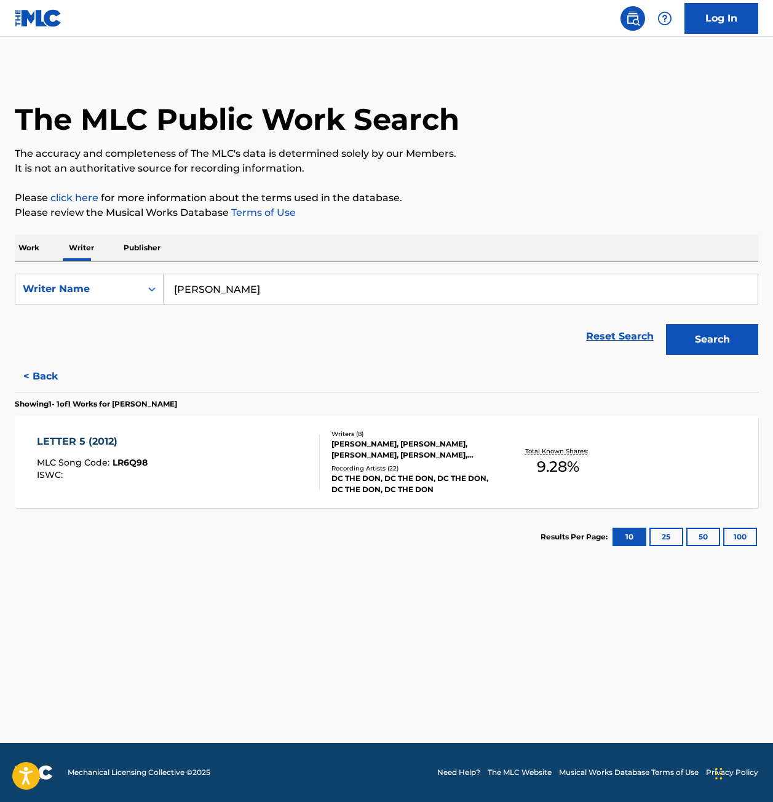
click at [116, 461] on span "LR6Q98" at bounding box center [130, 462] width 35 height 11
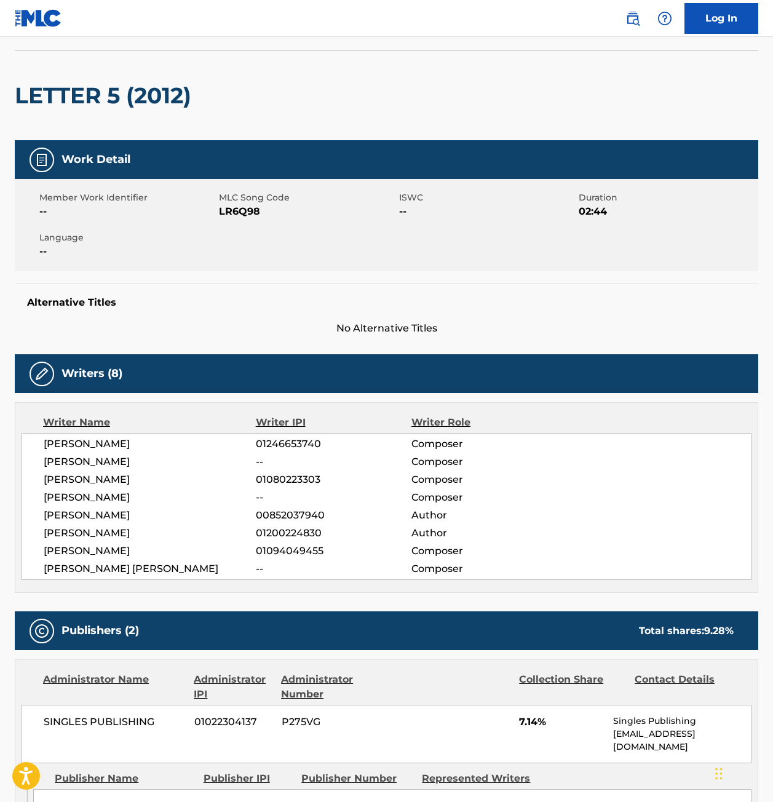
scroll to position [185, 0]
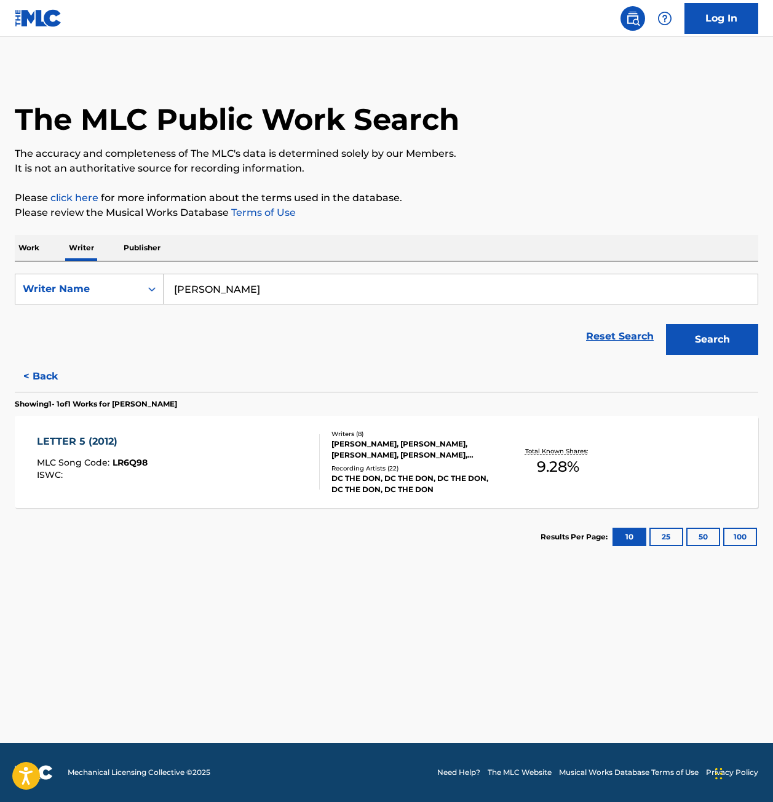
drag, startPoint x: 250, startPoint y: 293, endPoint x: -17, endPoint y: 286, distance: 267.0
click at [0, 286] on html "Accessibility Screen-Reader Guide, Feedback, and Issue Reporting | New window 0…" at bounding box center [386, 401] width 773 height 802
paste input "[PERSON_NAME]"
type input "[PERSON_NAME]"
click at [666, 324] on button "Search" at bounding box center [712, 339] width 92 height 31
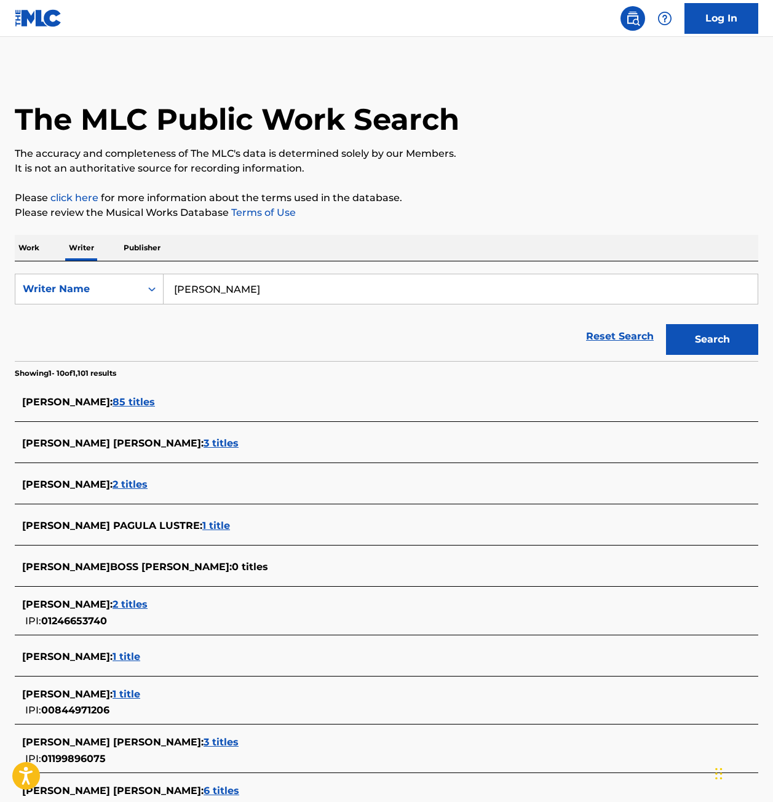
click at [121, 654] on span "1 title" at bounding box center [127, 657] width 28 height 12
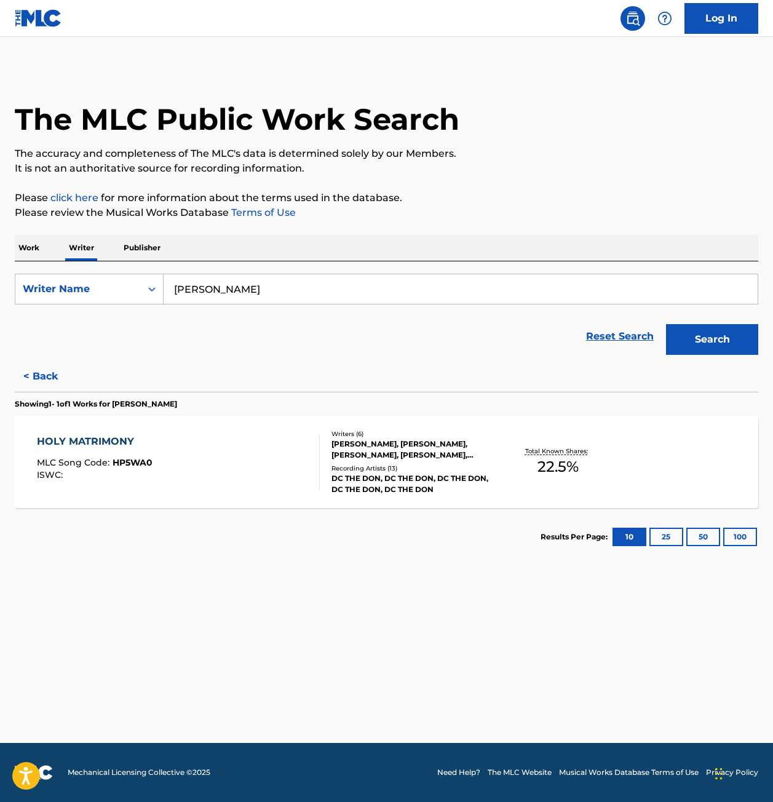
click at [142, 461] on span "HP5WA0" at bounding box center [133, 462] width 40 height 11
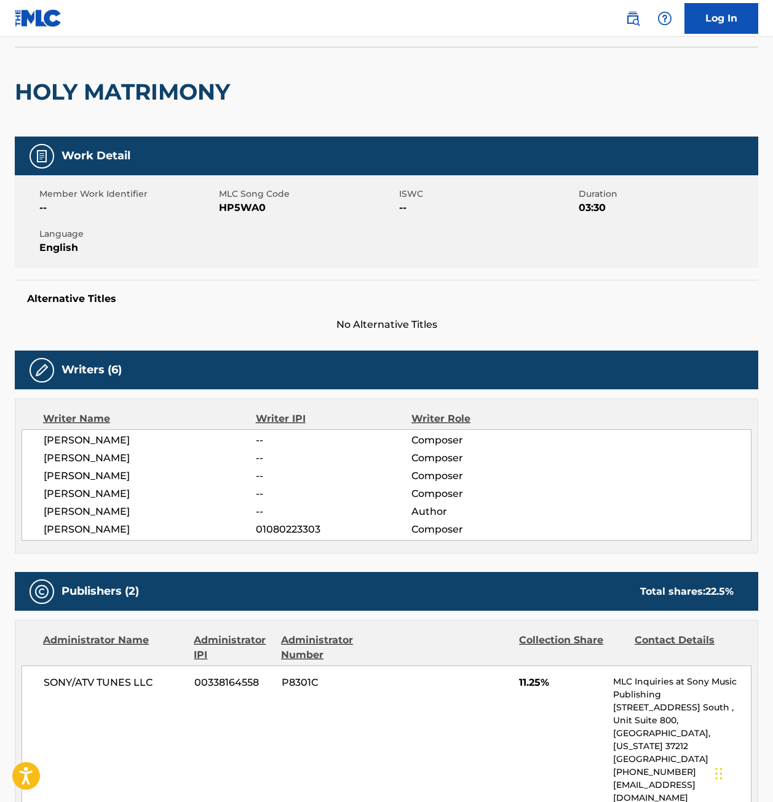
scroll to position [62, 0]
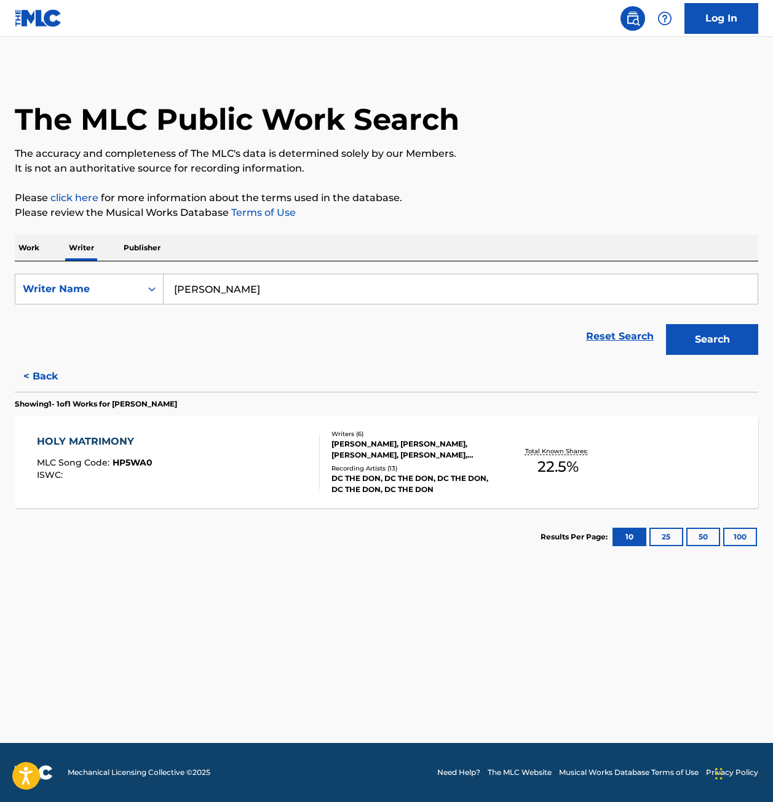
drag, startPoint x: 277, startPoint y: 293, endPoint x: -106, endPoint y: 292, distance: 383.8
click at [0, 292] on html "Accessibility Screen-Reader Guide, Feedback, and Issue Reporting | New window 0…" at bounding box center [386, 401] width 773 height 802
paste input "[PERSON_NAME]"
type input "[PERSON_NAME]"
click at [666, 324] on button "Search" at bounding box center [712, 339] width 92 height 31
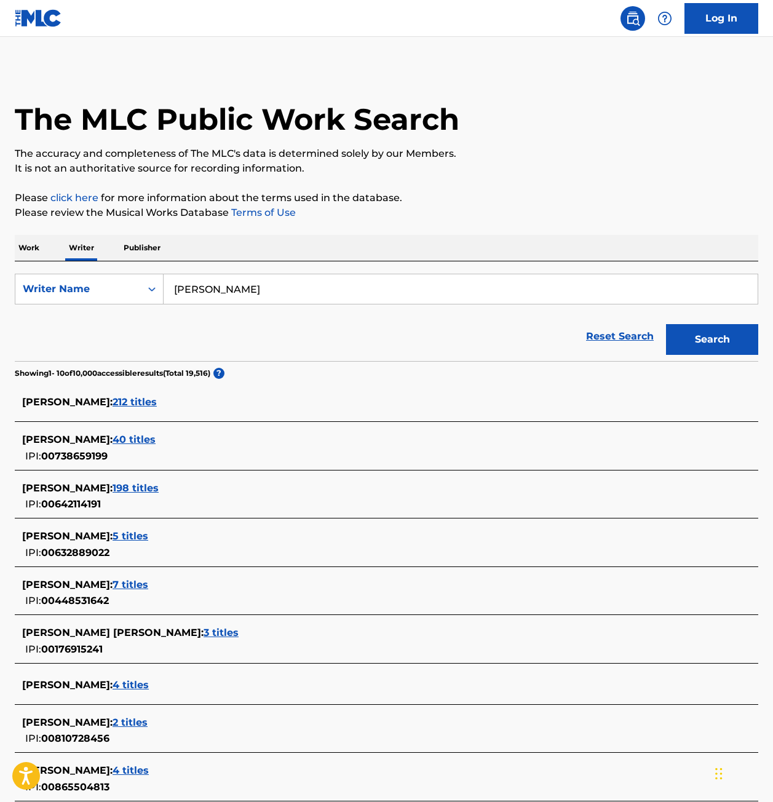
click at [138, 398] on span "212 titles" at bounding box center [135, 402] width 44 height 12
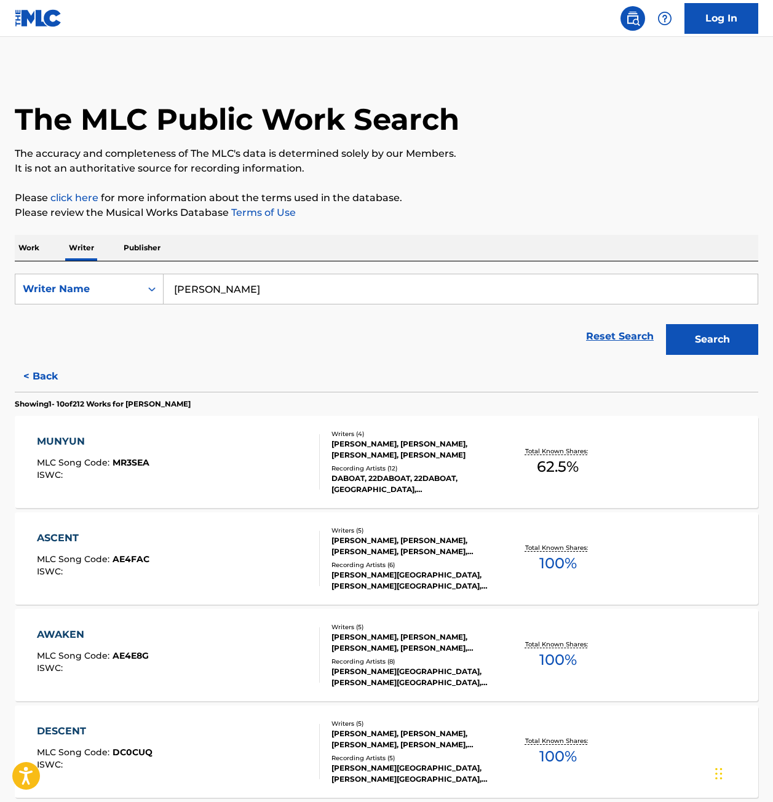
click at [125, 446] on div "MUNYUN" at bounding box center [93, 441] width 113 height 15
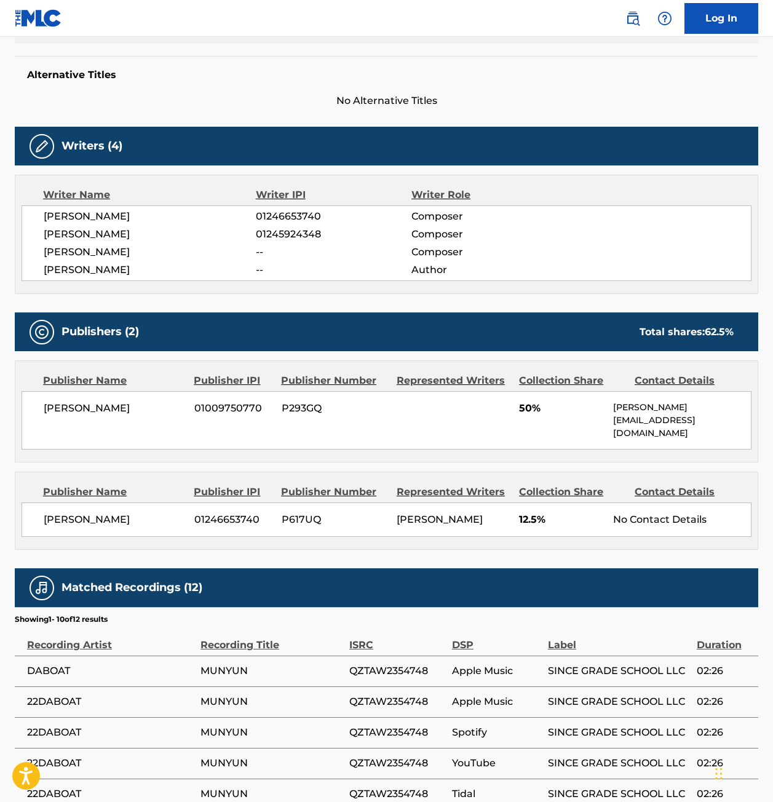
scroll to position [308, 0]
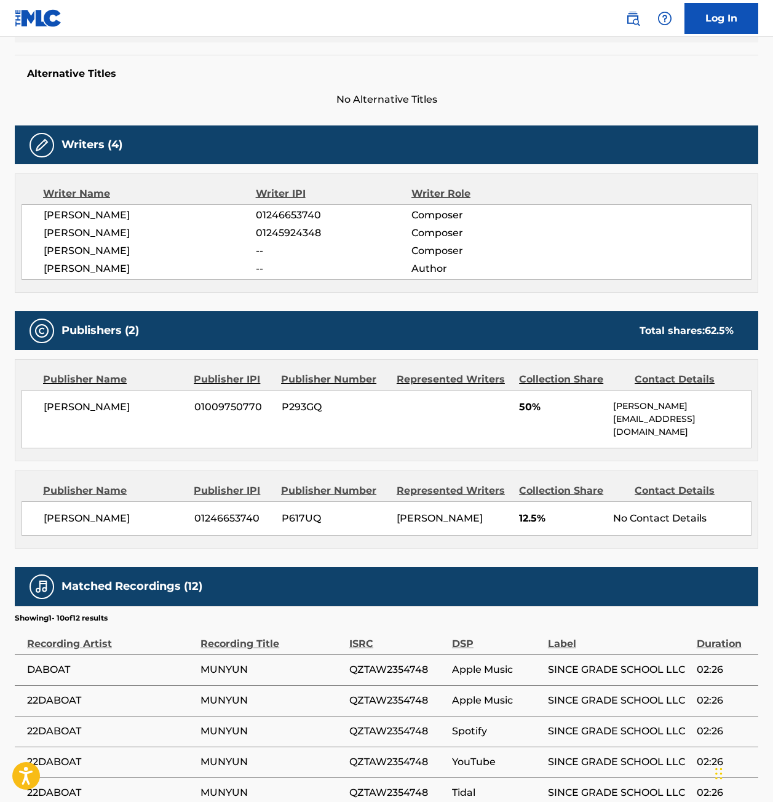
click at [633, 490] on div "Publisher Name Publisher IPI Publisher Number Represented Writers Collection Sh…" at bounding box center [387, 490] width 730 height 15
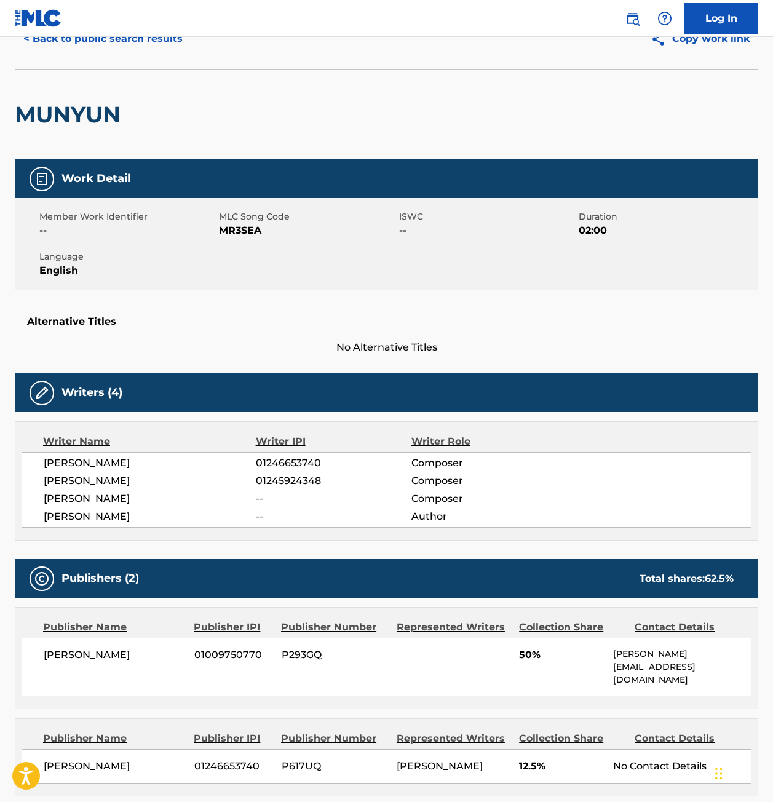
scroll to position [0, 0]
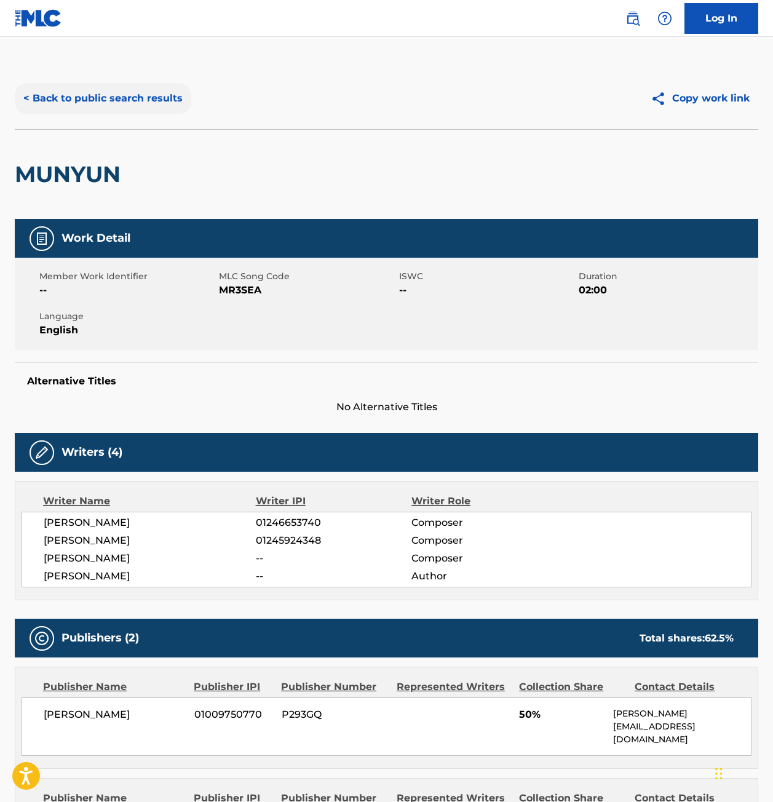
click at [114, 93] on button "< Back to public search results" at bounding box center [103, 98] width 177 height 31
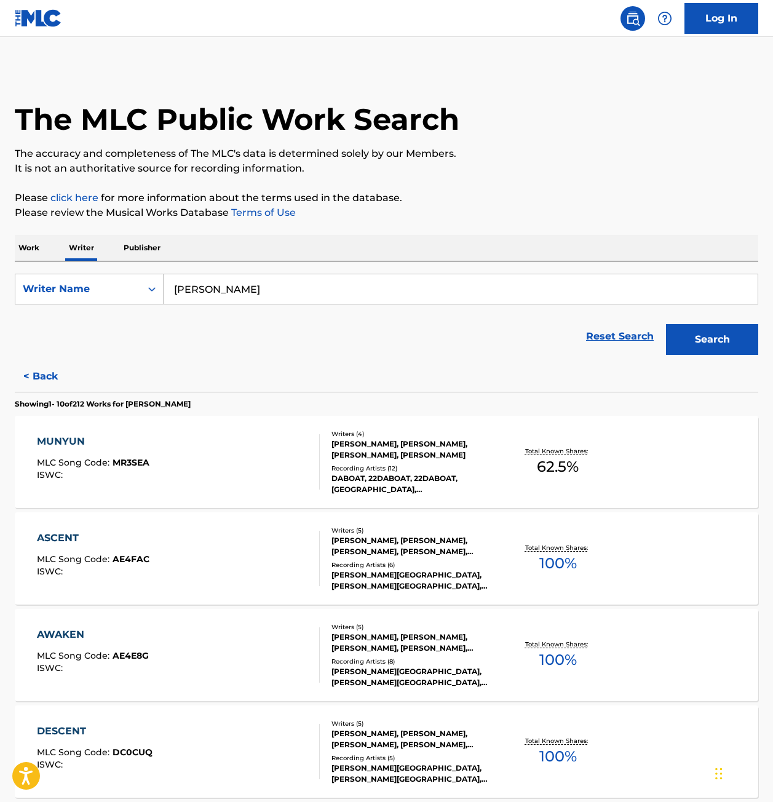
drag, startPoint x: 319, startPoint y: 300, endPoint x: -33, endPoint y: 308, distance: 352.5
click at [0, 308] on html "Accessibility Screen-Reader Guide, Feedback, and Issue Reporting | New window 0…" at bounding box center [386, 401] width 773 height 802
paste input "Treyon Tayler"
click at [666, 324] on button "Search" at bounding box center [712, 339] width 92 height 31
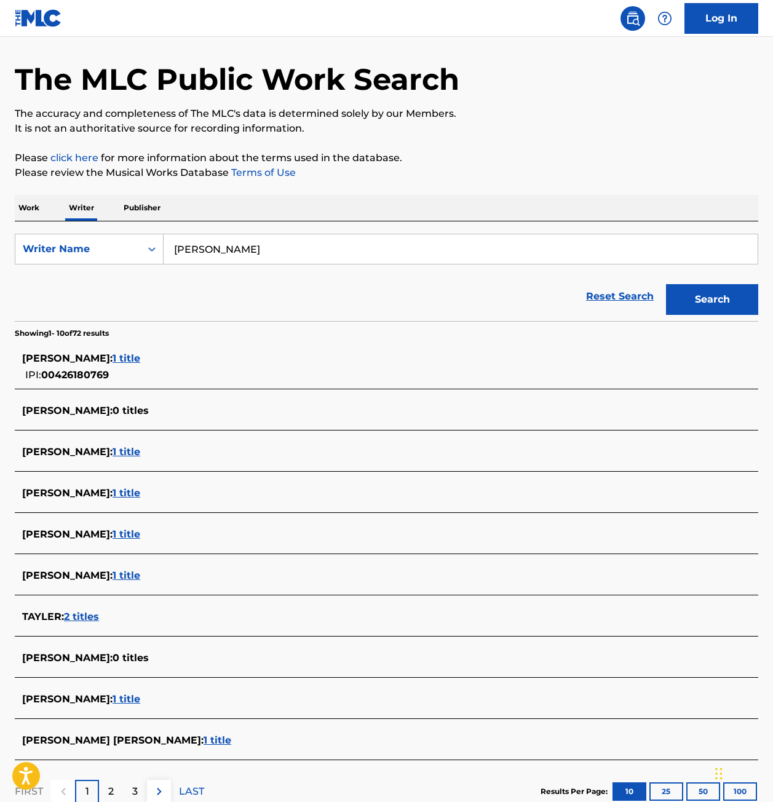
scroll to position [62, 0]
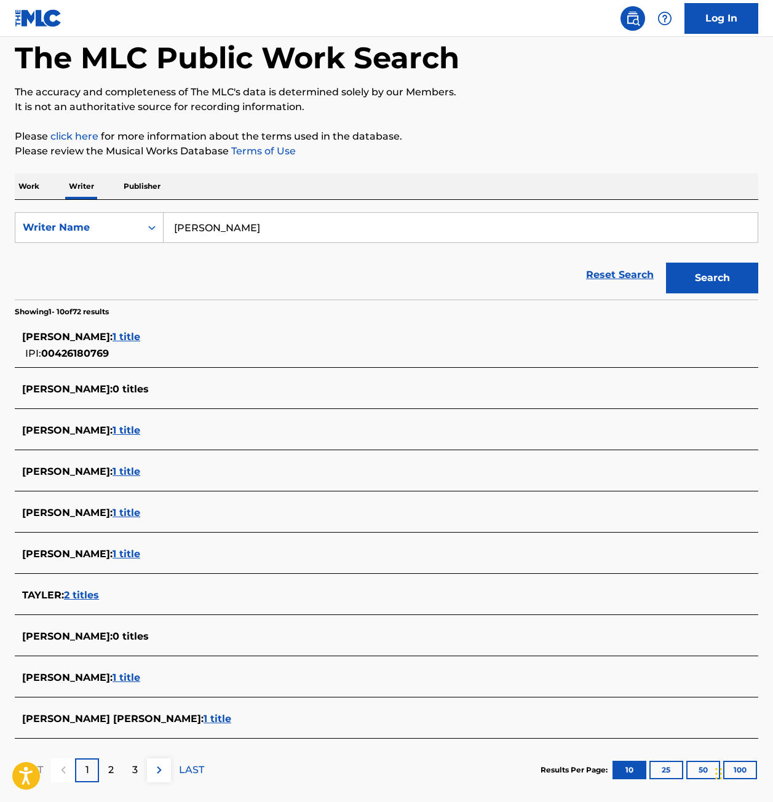
drag, startPoint x: 256, startPoint y: 234, endPoint x: -6, endPoint y: 235, distance: 262.0
click at [0, 235] on html "Accessibility Screen-Reader Guide, Feedback, and Issue Reporting | New window 0…" at bounding box center [386, 339] width 773 height 802
paste input "Chase Taylo"
type input "Chase Taylor"
click at [666, 263] on button "Search" at bounding box center [712, 278] width 92 height 31
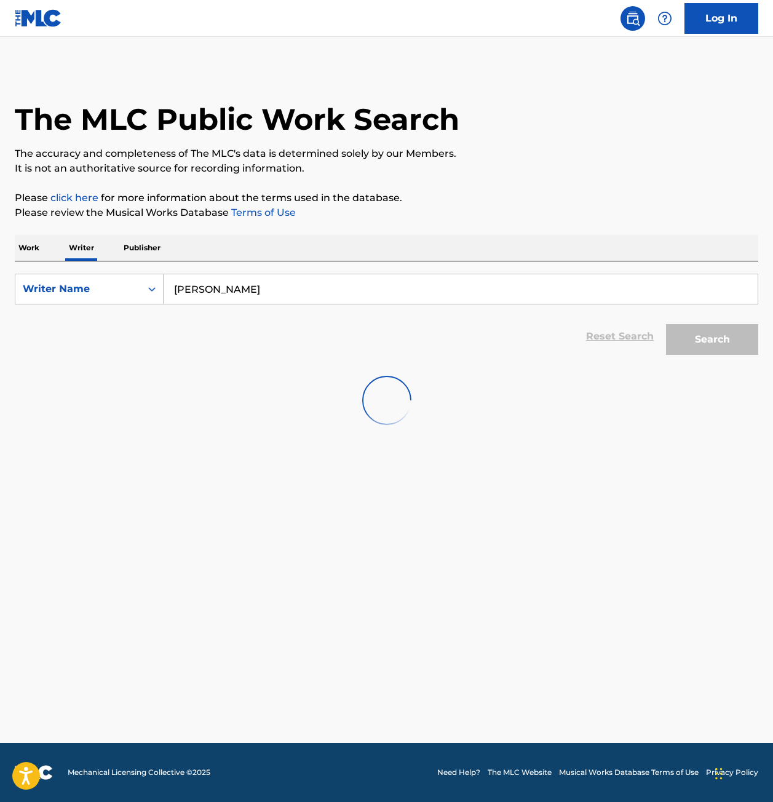
scroll to position [0, 0]
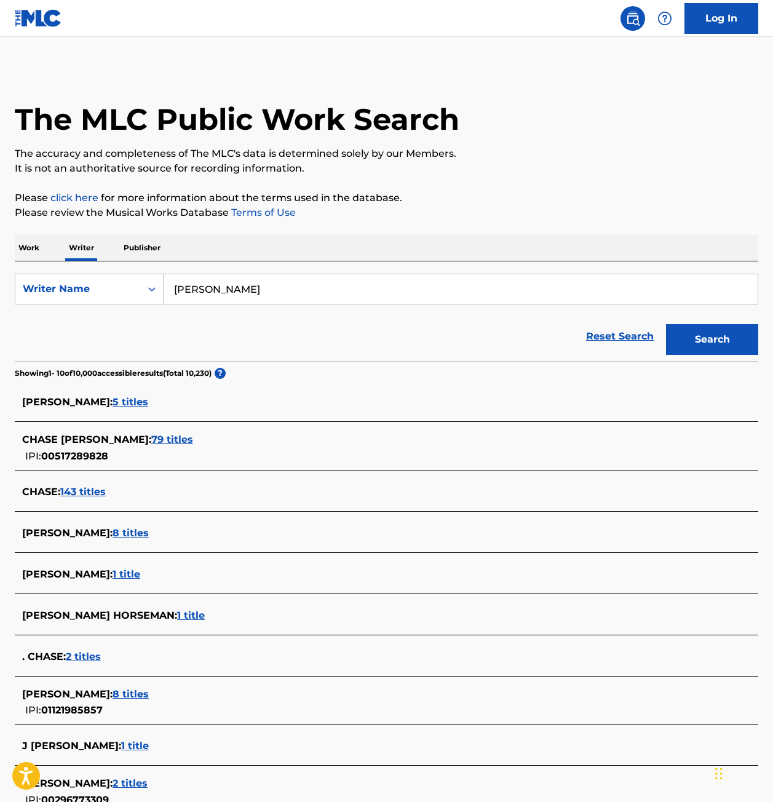
click at [161, 439] on span "79 titles" at bounding box center [172, 440] width 42 height 12
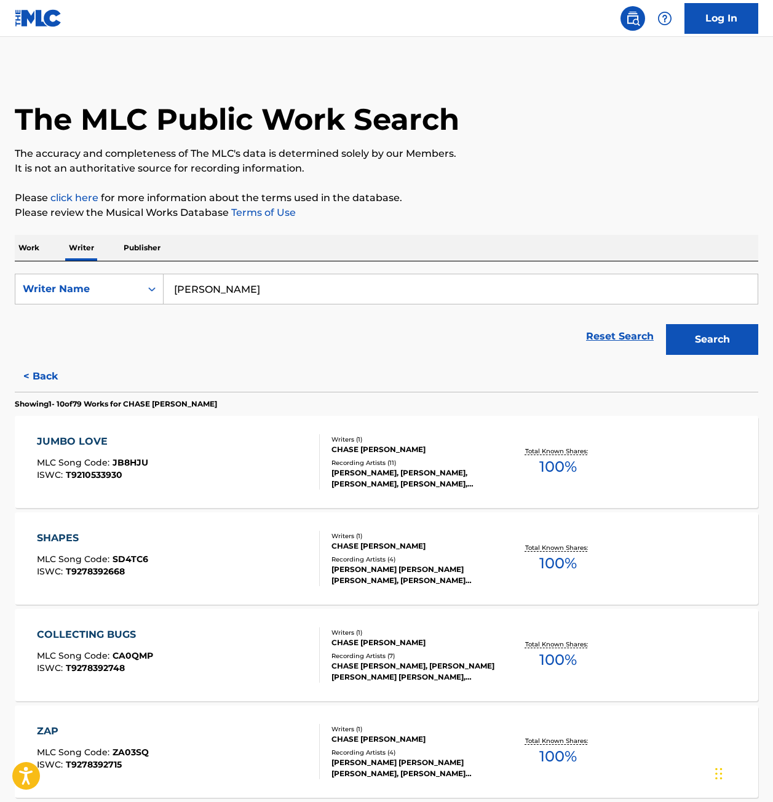
click at [175, 444] on div "JUMBO LOVE MLC Song Code : JB8HJU ISWC : T9210533930" at bounding box center [178, 461] width 282 height 55
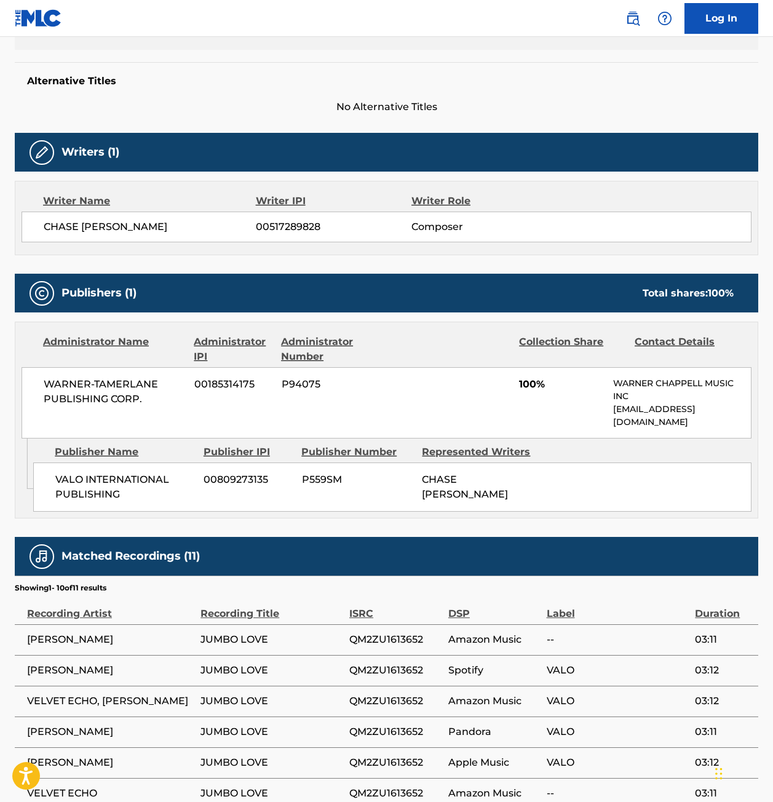
scroll to position [308, 0]
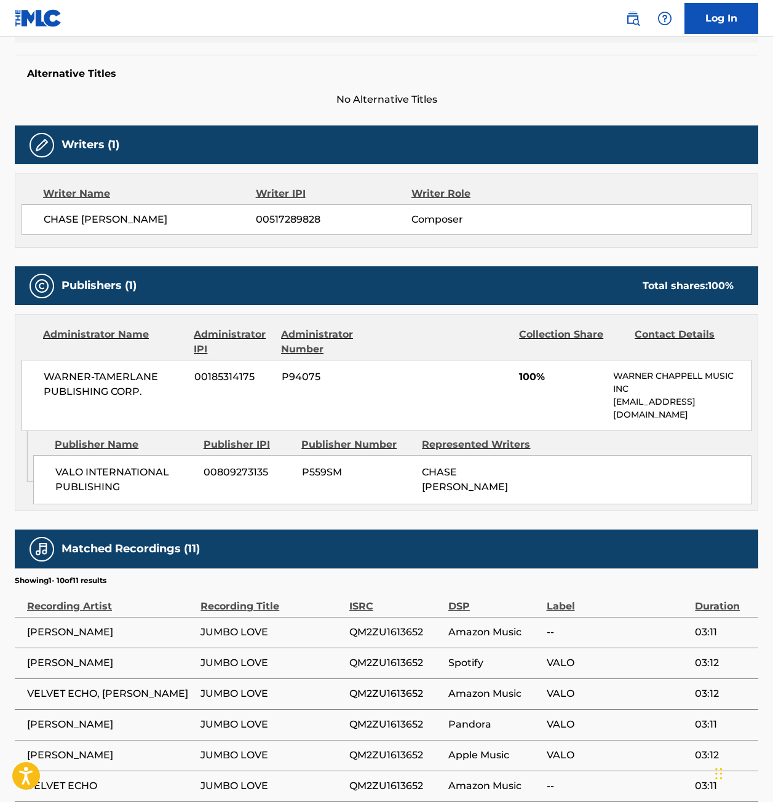
click at [121, 478] on span "VALO INTERNATIONAL PUBLISHING" at bounding box center [124, 480] width 139 height 30
drag, startPoint x: 125, startPoint y: 488, endPoint x: 50, endPoint y: 469, distance: 77.0
click at [50, 469] on div "VALO INTERNATIONAL PUBLISHING 00809273135 P559SM CHASE RYAN TAYLOR" at bounding box center [392, 479] width 718 height 49
copy span "VALO INTERNATIONAL PUBLISHING"
click at [685, 442] on div "Publisher Name Publisher IPI Publisher Number Represented Writers" at bounding box center [392, 444] width 718 height 15
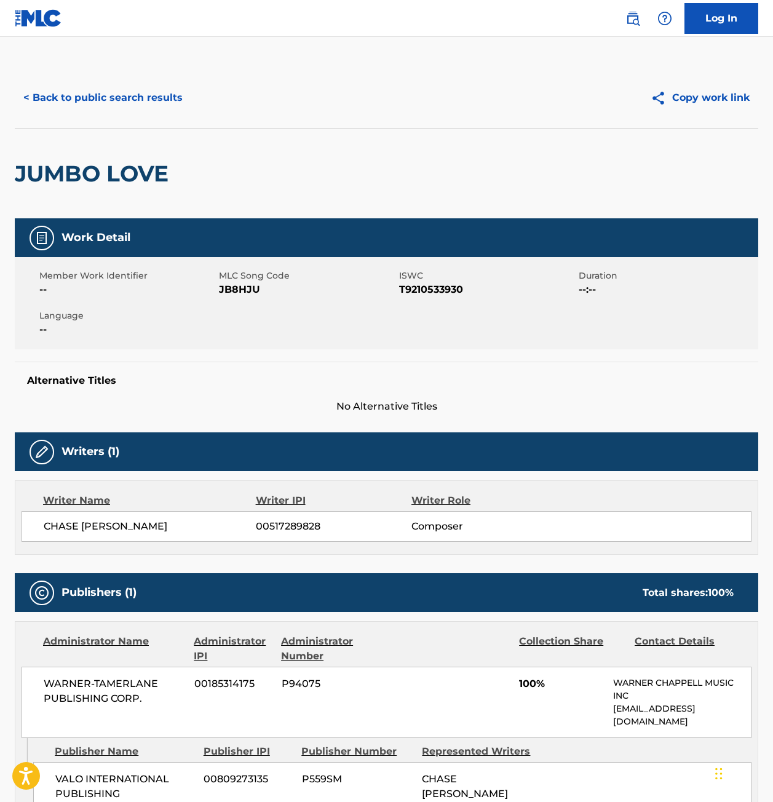
scroll to position [0, 0]
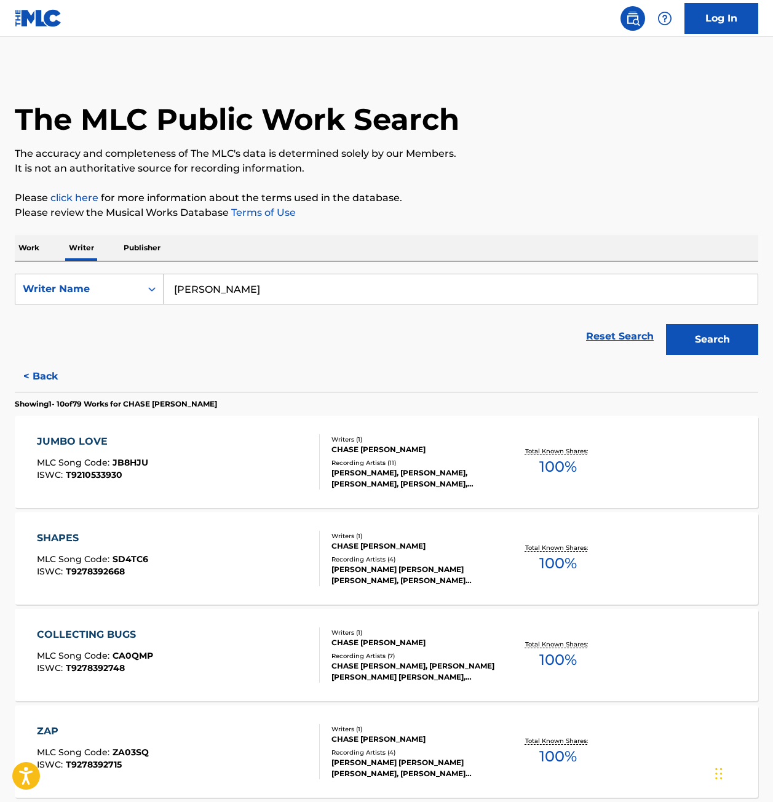
drag, startPoint x: 248, startPoint y: 295, endPoint x: 46, endPoint y: 316, distance: 204.0
click at [46, 316] on form "SearchWithCriteria0b78857f-ab1f-4083-a7d9-9cf1826c4d12 Writer Name Chase Taylor…" at bounding box center [387, 317] width 744 height 87
click at [33, 244] on p "Work" at bounding box center [29, 248] width 28 height 26
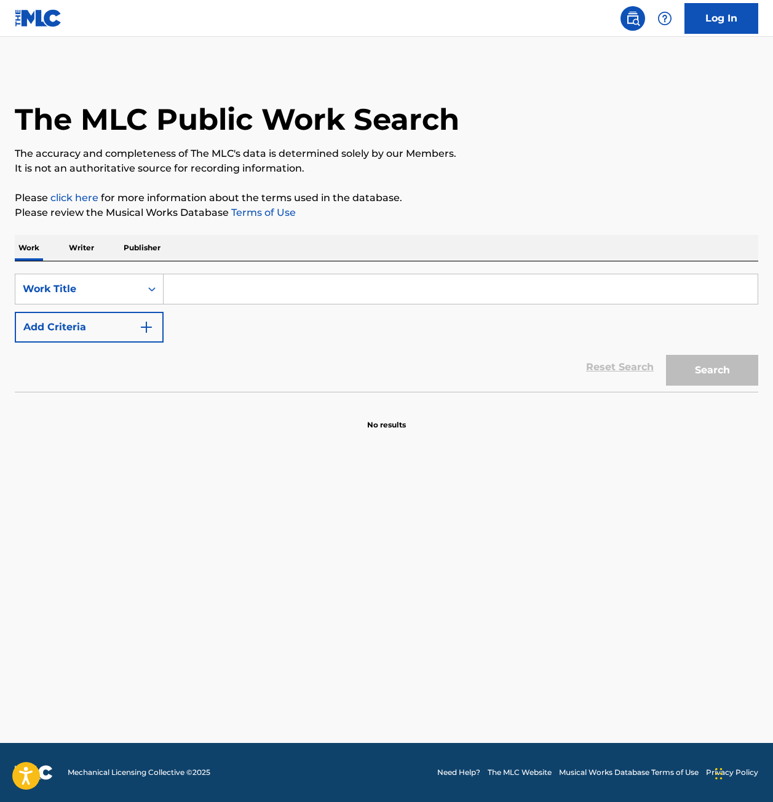
click at [186, 295] on input "Search Form" at bounding box center [461, 289] width 594 height 30
type input "munyun"
click at [666, 355] on button "Search" at bounding box center [712, 370] width 92 height 31
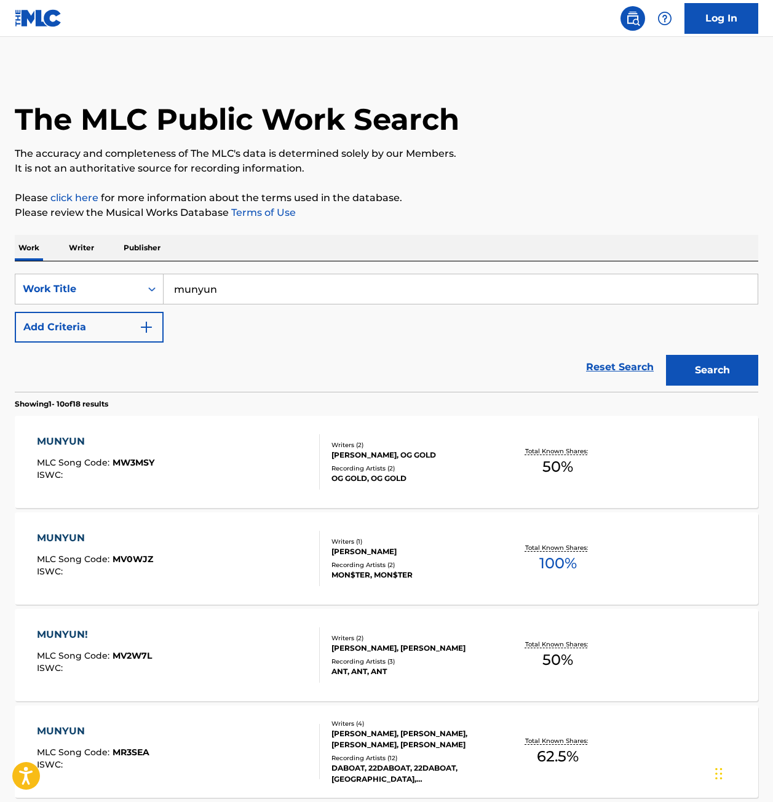
click at [230, 451] on div "MUNYUN MLC Song Code : MW3MSY ISWC :" at bounding box center [178, 461] width 282 height 55
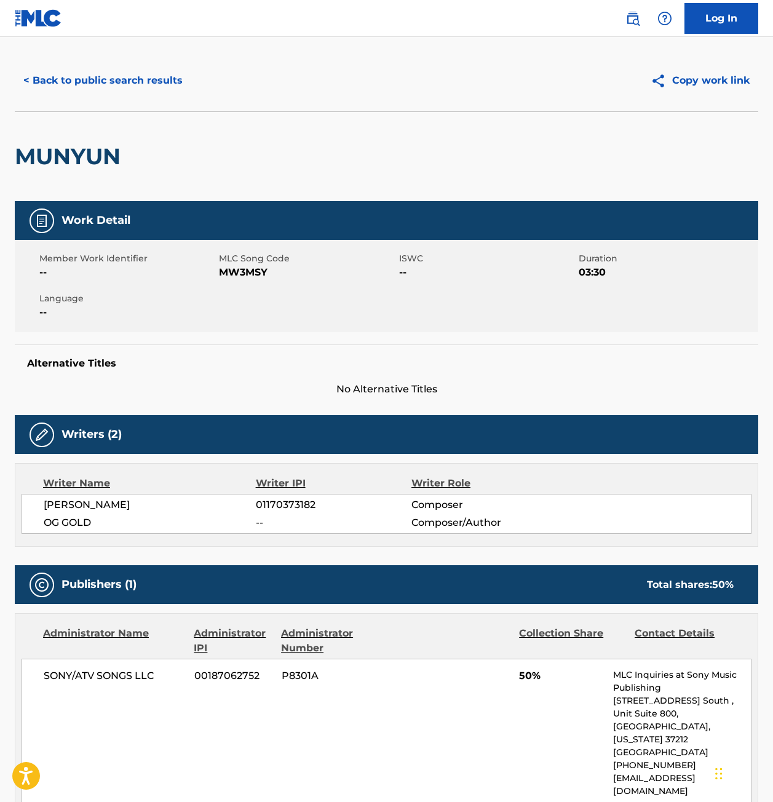
scroll to position [15, 0]
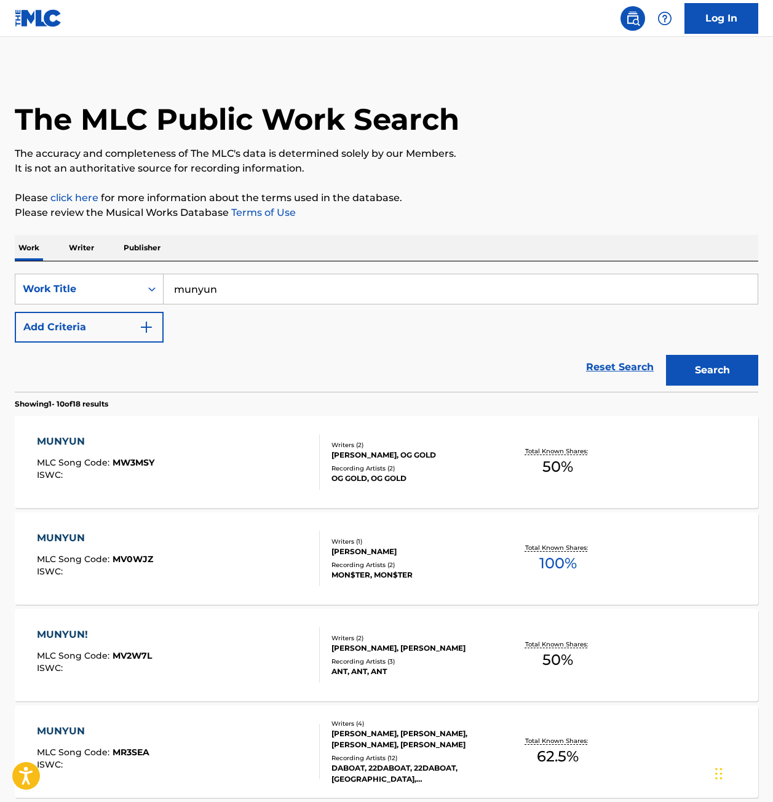
scroll to position [62, 0]
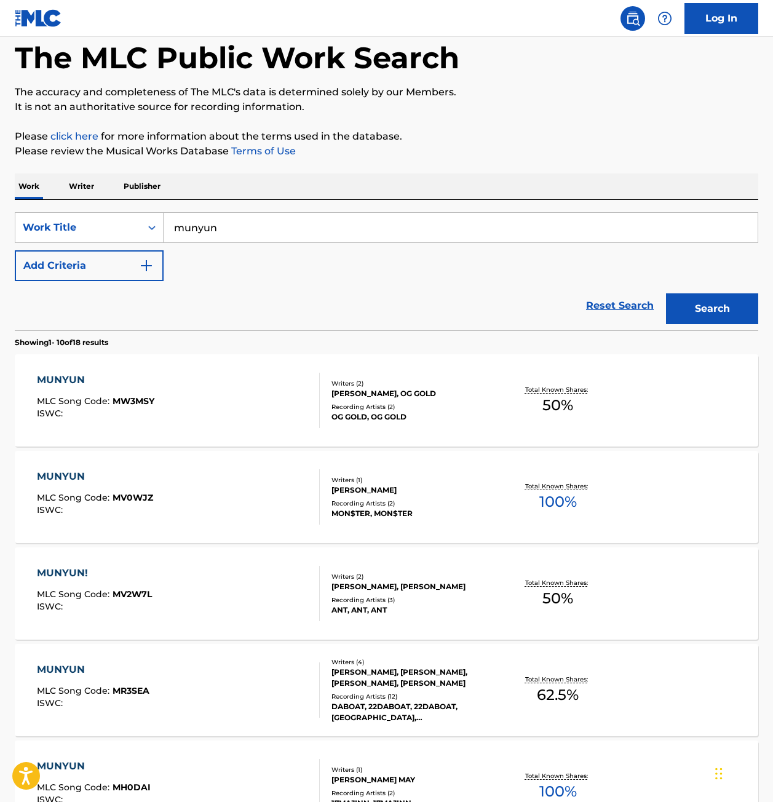
click at [248, 679] on div "MUNYUN MLC Song Code : MR3SEA ISWC :" at bounding box center [178, 689] width 282 height 55
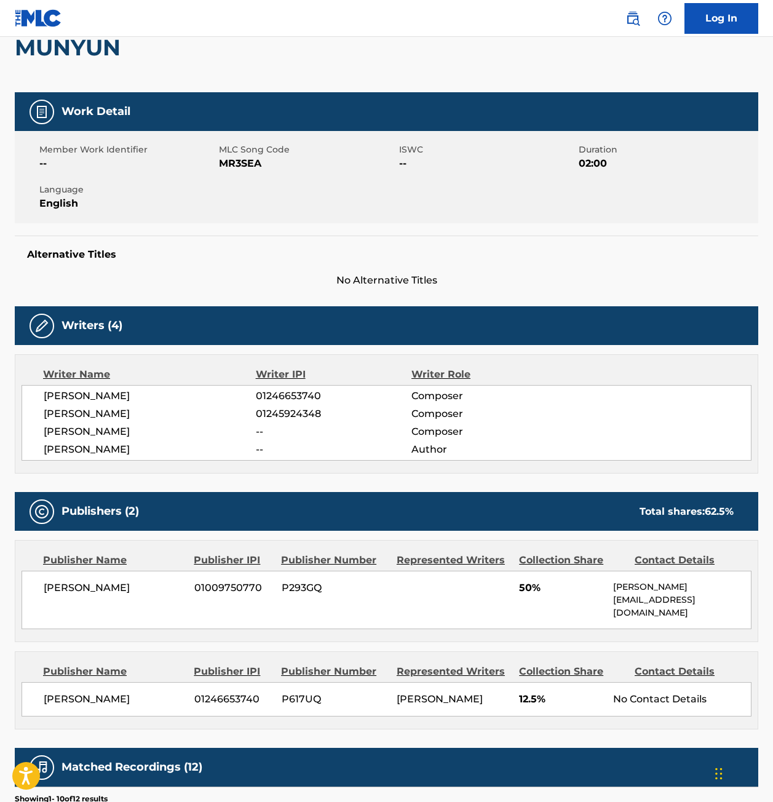
scroll to position [185, 0]
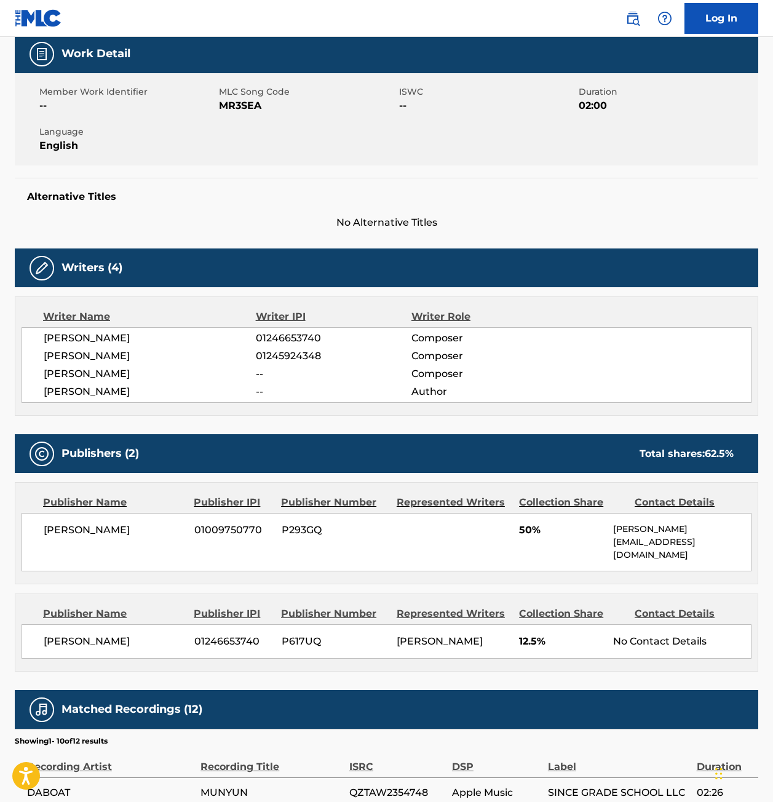
click at [693, 169] on div "Work Detail Member Work Identifier -- MLC Song Code MR3SEA ISWC -- Duration 02:…" at bounding box center [387, 132] width 744 height 196
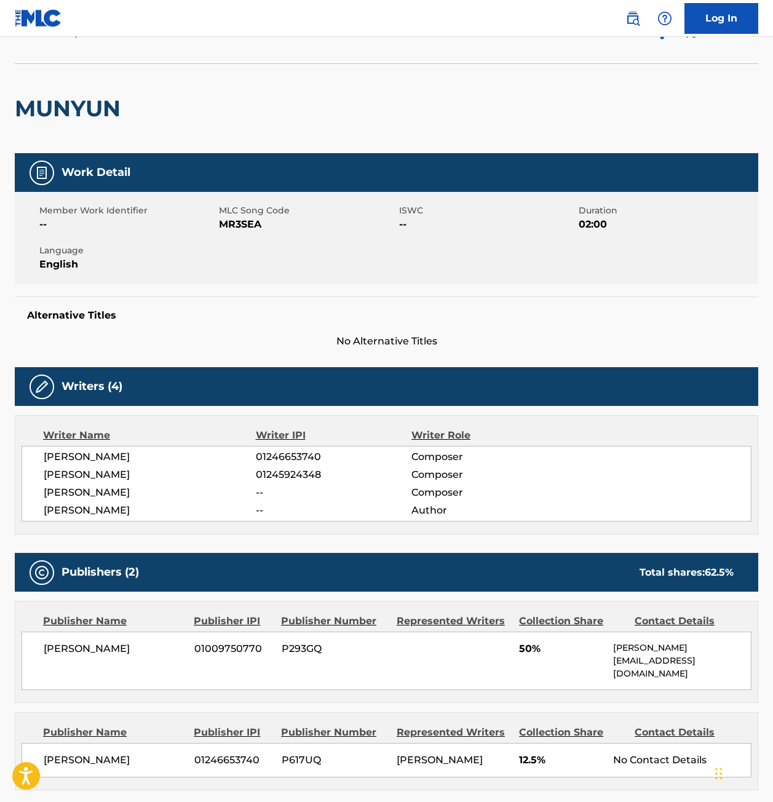
scroll to position [0, 0]
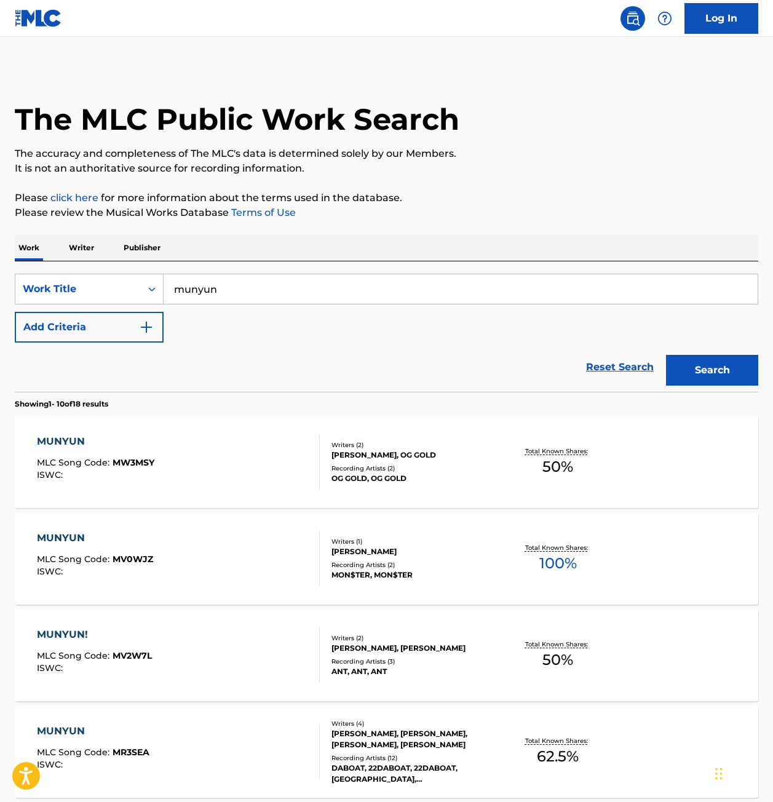
scroll to position [62, 0]
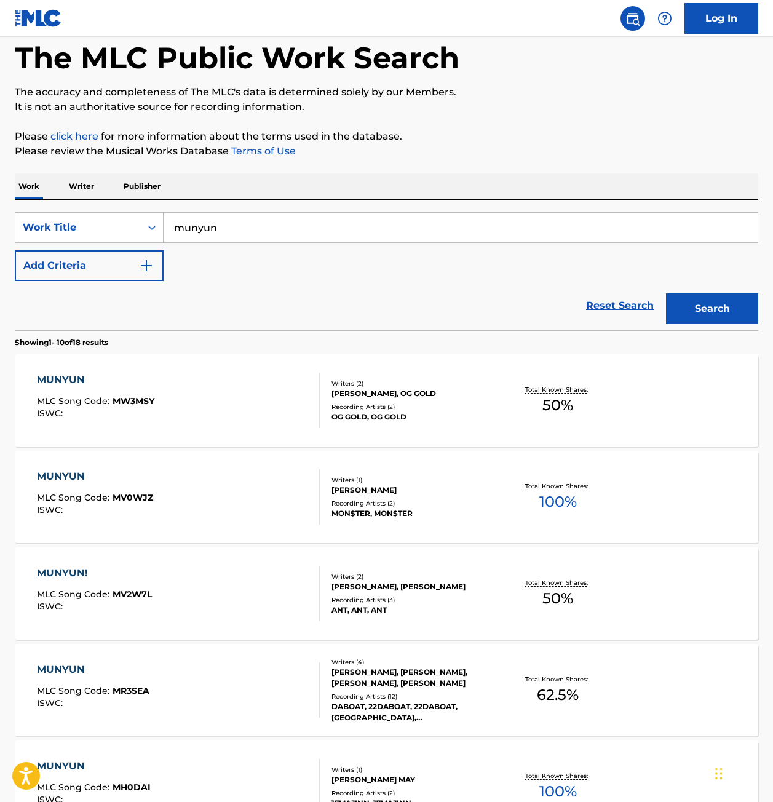
drag, startPoint x: 250, startPoint y: 232, endPoint x: -38, endPoint y: 253, distance: 289.2
click at [0, 253] on html "Accessibility Screen-Reader Guide, Feedback, and Issue Reporting | New window 0…" at bounding box center [386, 339] width 773 height 802
click at [77, 183] on p "Writer" at bounding box center [81, 186] width 33 height 26
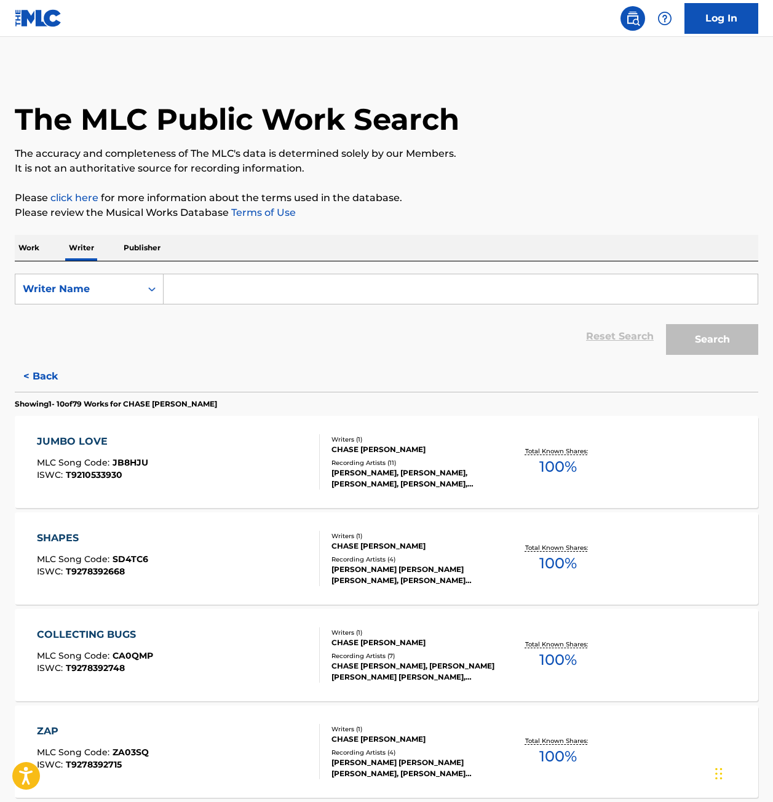
click at [217, 292] on input "Search Form" at bounding box center [461, 289] width 594 height 30
paste input "Josue Lustre"
type input "Josue Lustre"
click at [666, 324] on button "Search" at bounding box center [712, 339] width 92 height 31
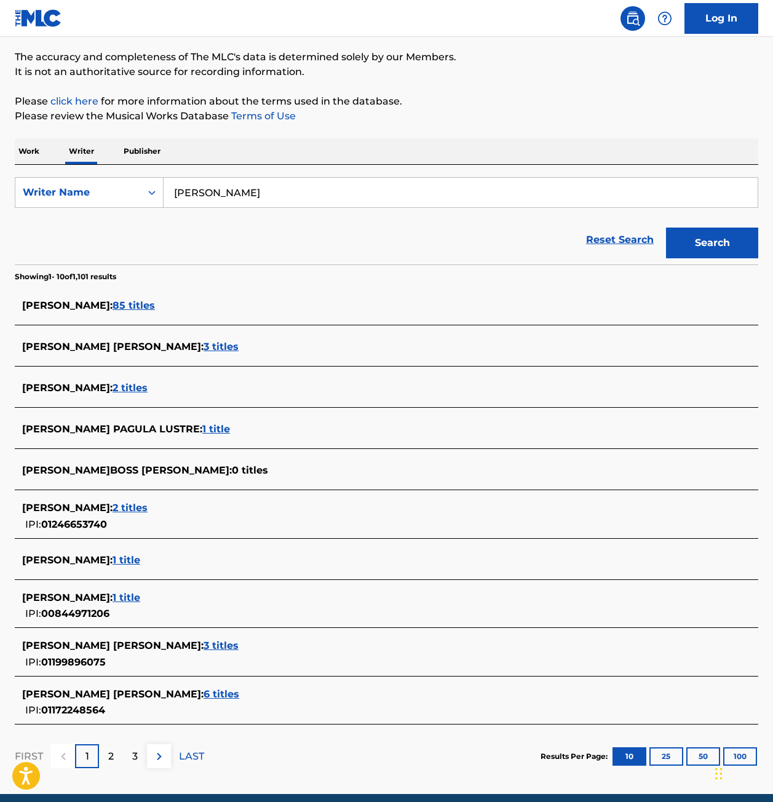
scroll to position [123, 0]
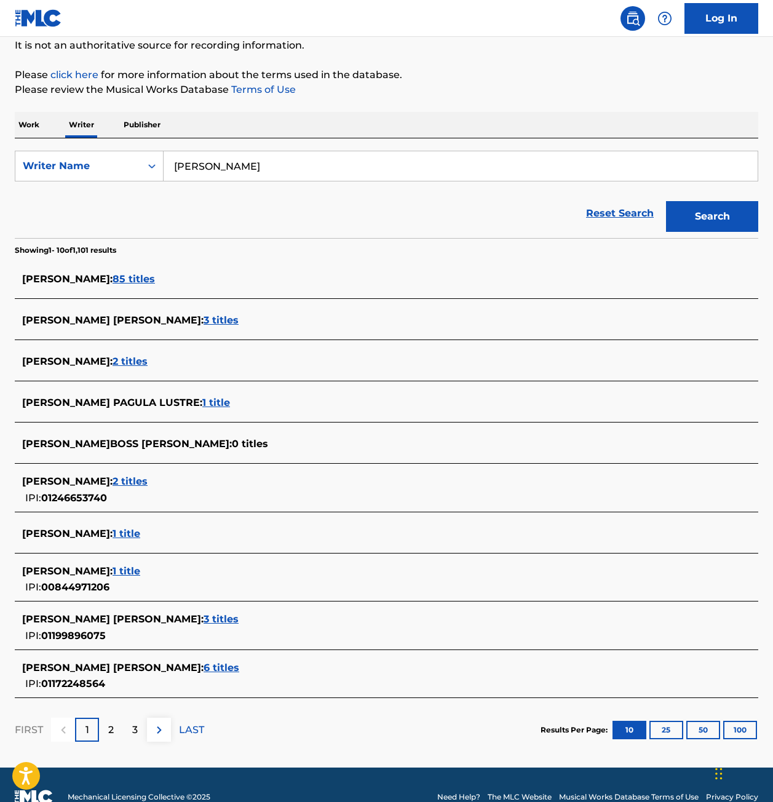
click at [148, 479] on span "2 titles" at bounding box center [130, 481] width 35 height 12
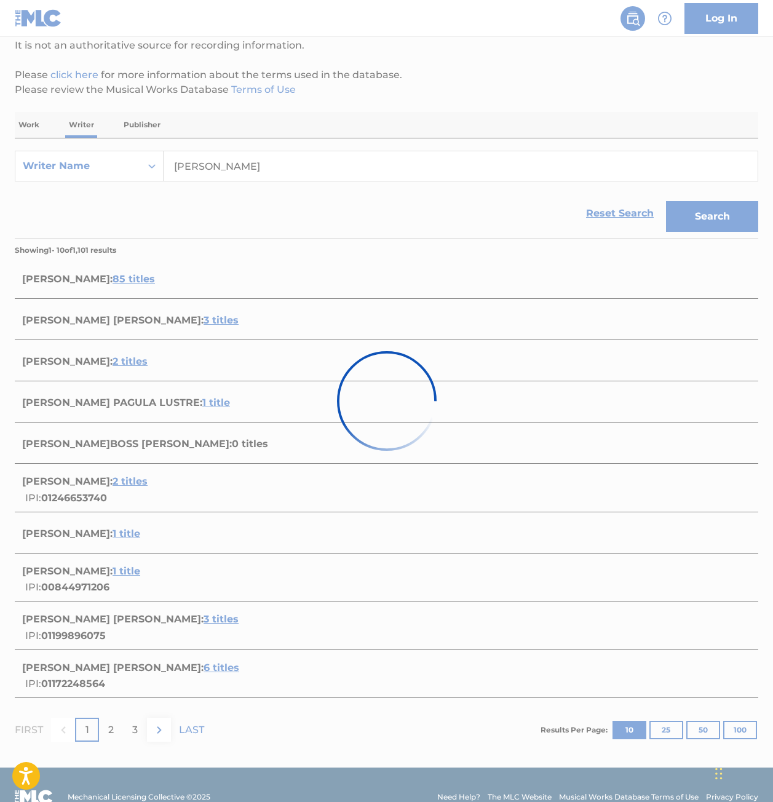
scroll to position [0, 0]
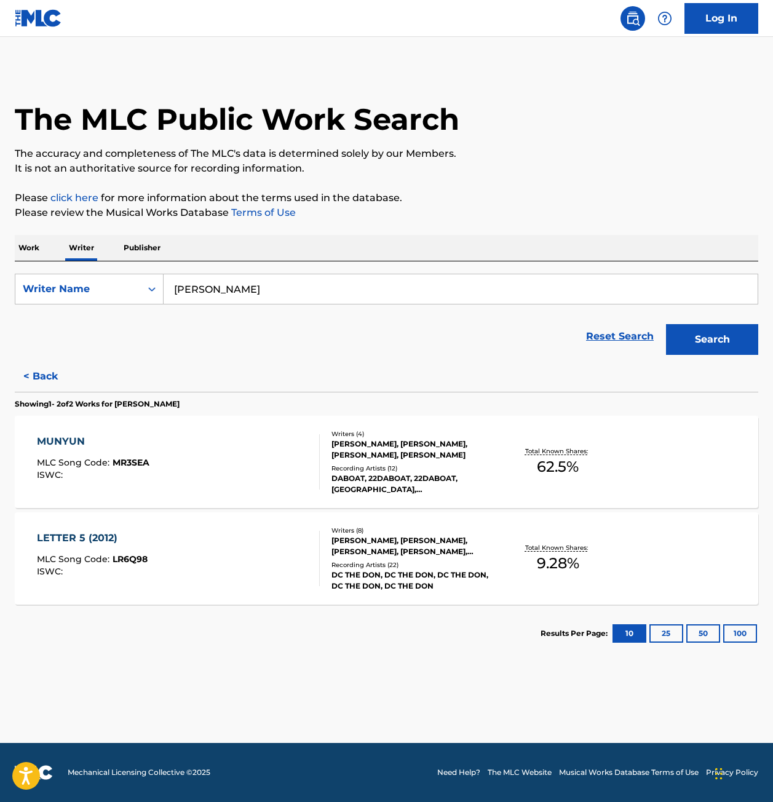
click at [263, 555] on div "LETTER 5 (2012) MLC Song Code : LR6Q98 ISWC :" at bounding box center [178, 558] width 282 height 55
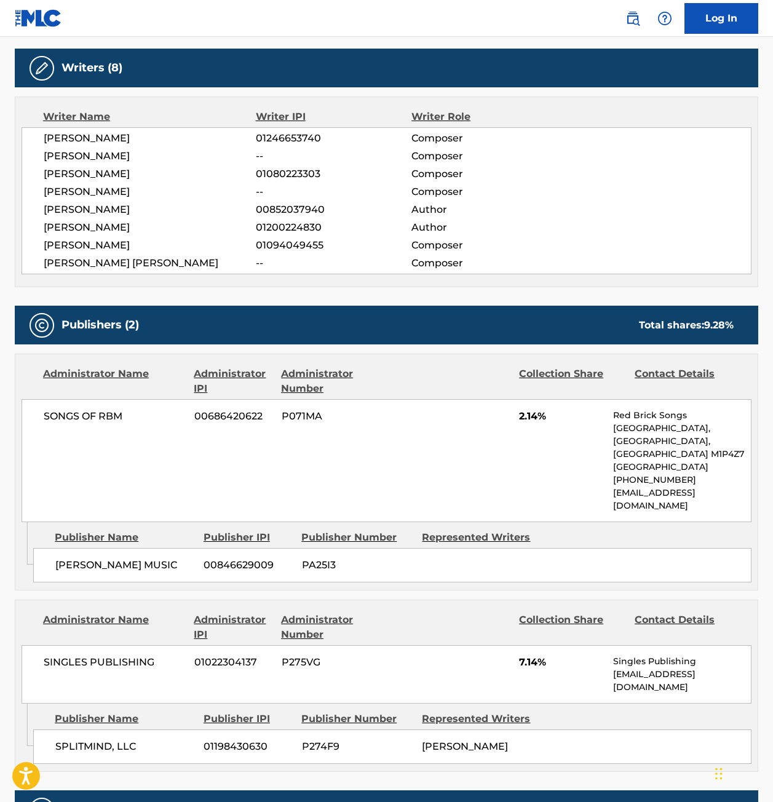
scroll to position [77, 0]
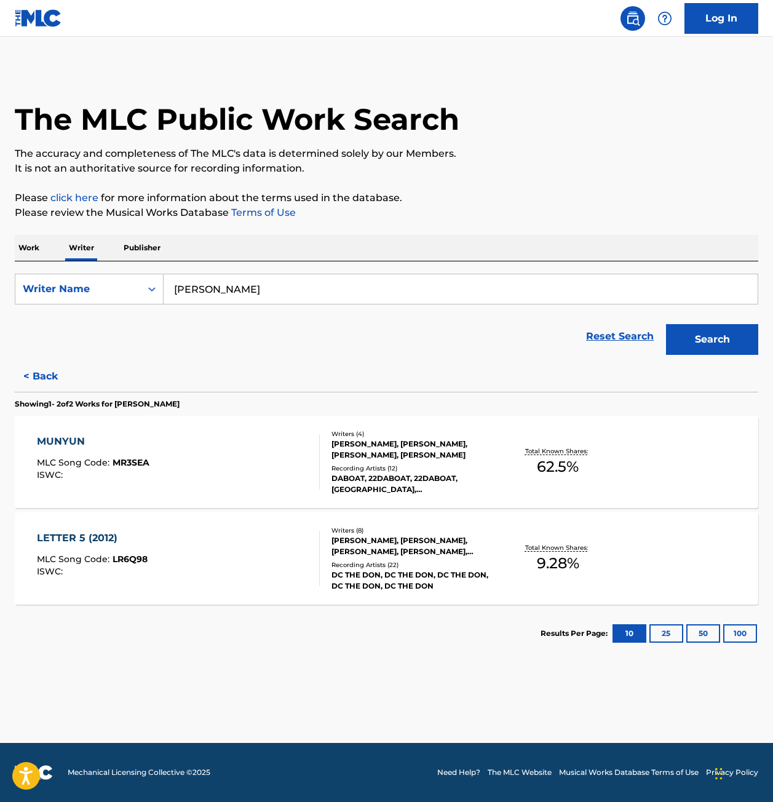
drag, startPoint x: 672, startPoint y: 162, endPoint x: 641, endPoint y: 161, distance: 30.1
click at [672, 162] on p "It is not an authoritative source for recording information." at bounding box center [387, 168] width 744 height 15
drag, startPoint x: 247, startPoint y: 295, endPoint x: 58, endPoint y: 306, distance: 188.5
click at [58, 306] on form "SearchWithCriteria0b78857f-ab1f-4083-a7d9-9cf1826c4d12 Writer Name Josue Lustre…" at bounding box center [387, 317] width 744 height 87
type input "[PERSON_NAME] [PERSON_NAME]"
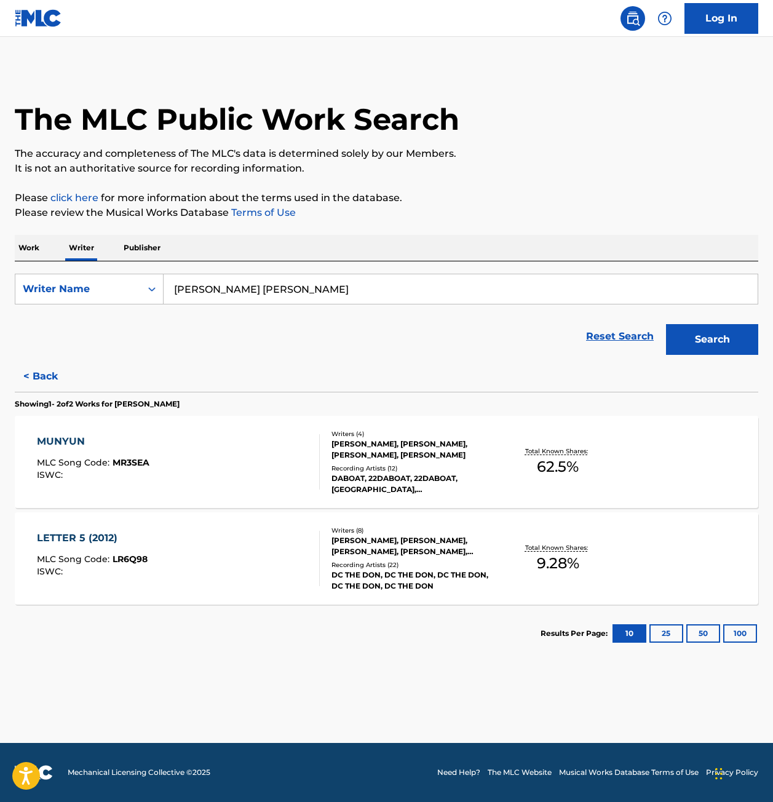
click at [666, 324] on button "Search" at bounding box center [712, 339] width 92 height 31
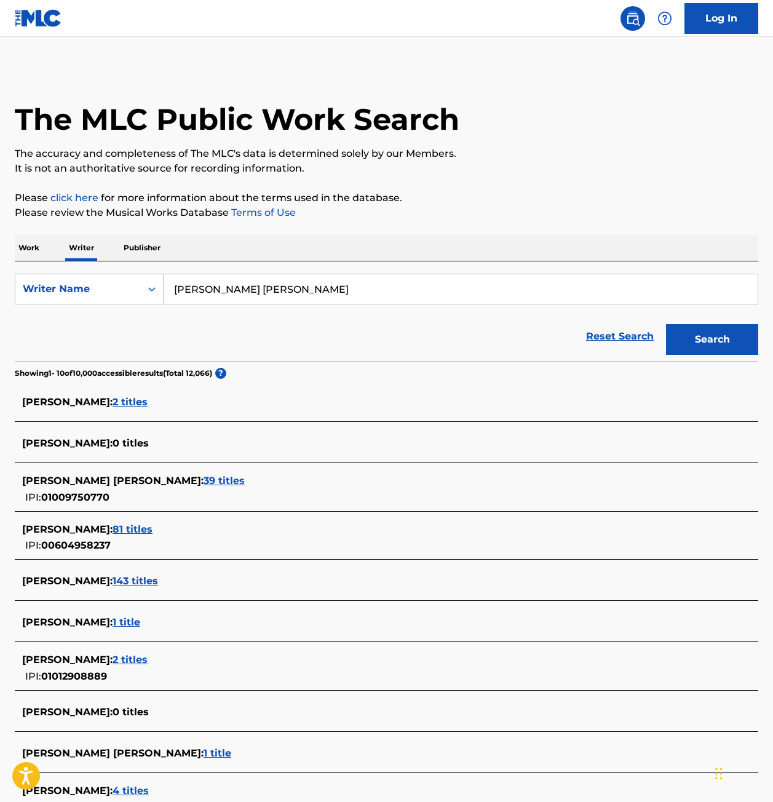
click at [204, 476] on span "39 titles" at bounding box center [224, 481] width 41 height 12
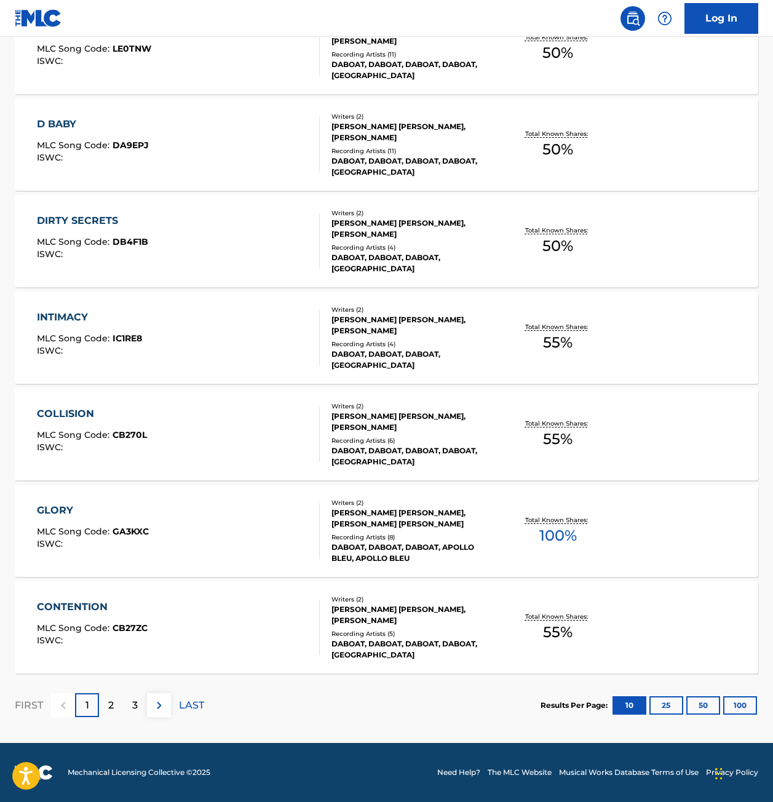
scroll to position [335, 0]
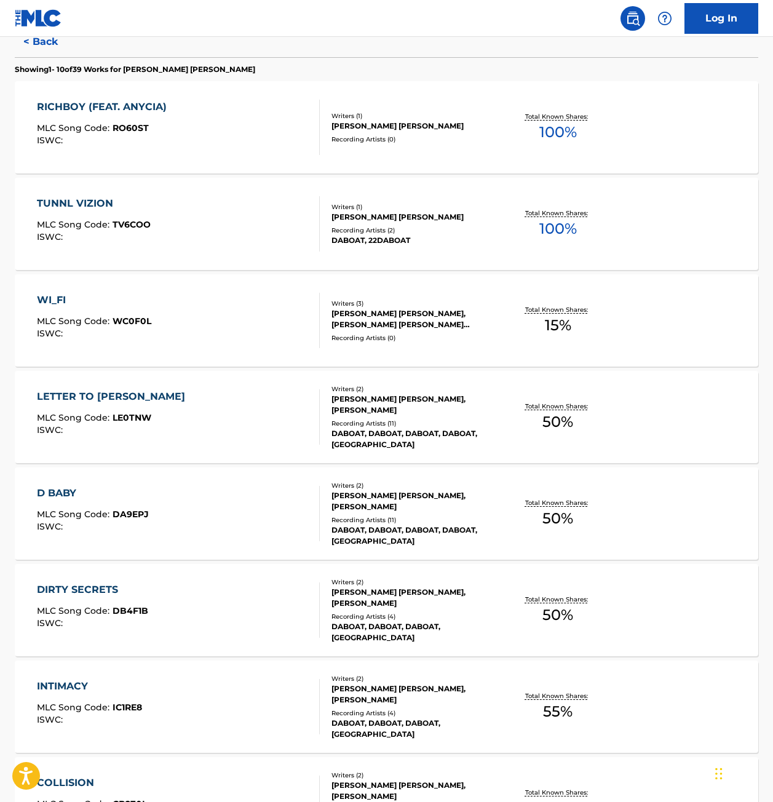
click at [458, 331] on div "Writers ( 3 ) BLAKE ASHTON TAYLOR, EDWARD JASON JR CRIBBS, RODERICK AKELO HARDA…" at bounding box center [408, 321] width 177 height 44
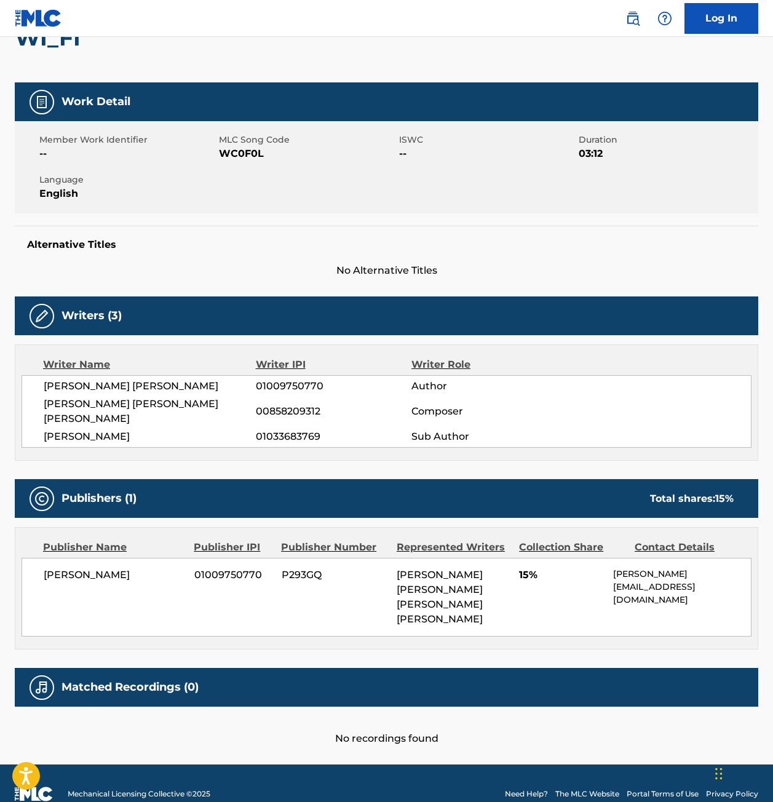
scroll to position [143, 0]
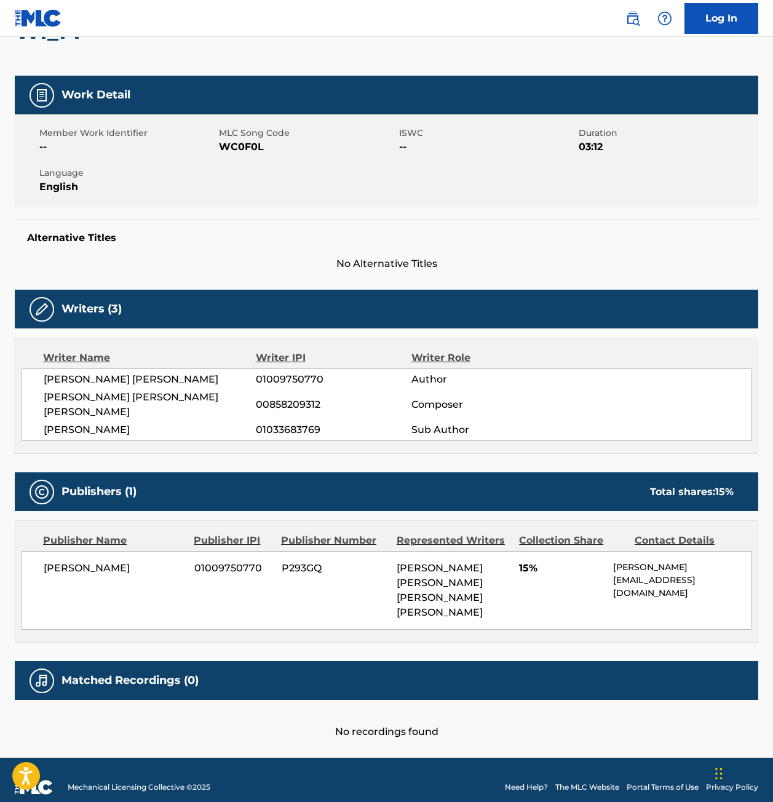
click at [483, 582] on span "RODERICK AKELO HARDAMON, EDWARD JASON JR CRIBBS" at bounding box center [440, 590] width 86 height 56
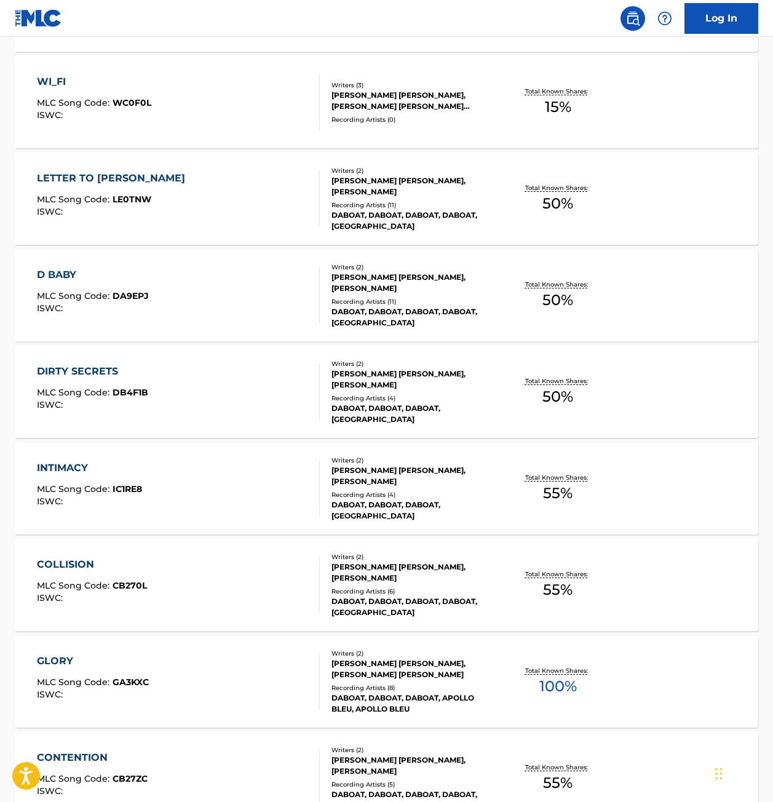
scroll to position [704, 0]
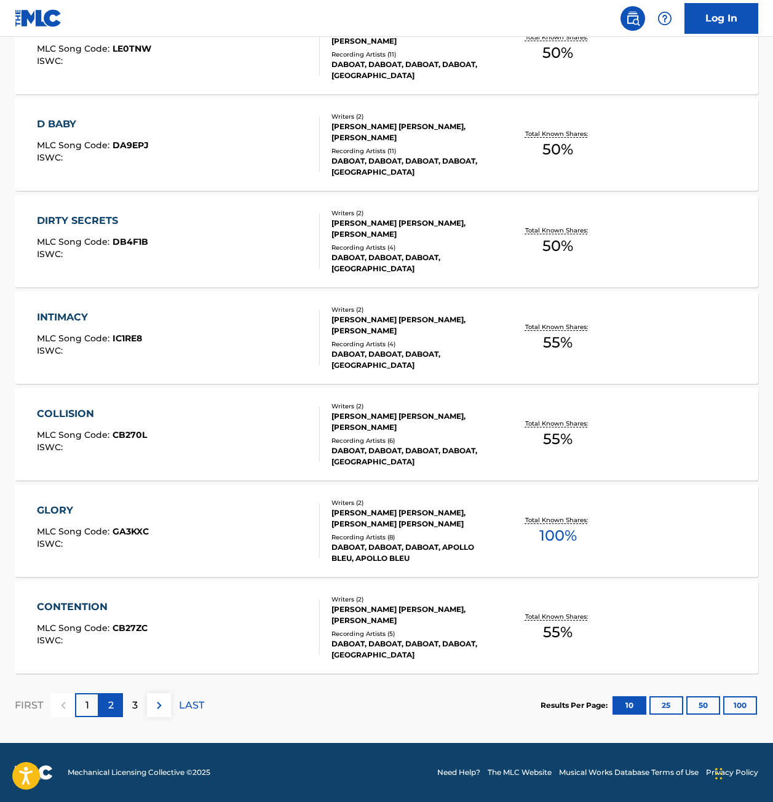
click at [104, 705] on div "2" at bounding box center [111, 705] width 24 height 24
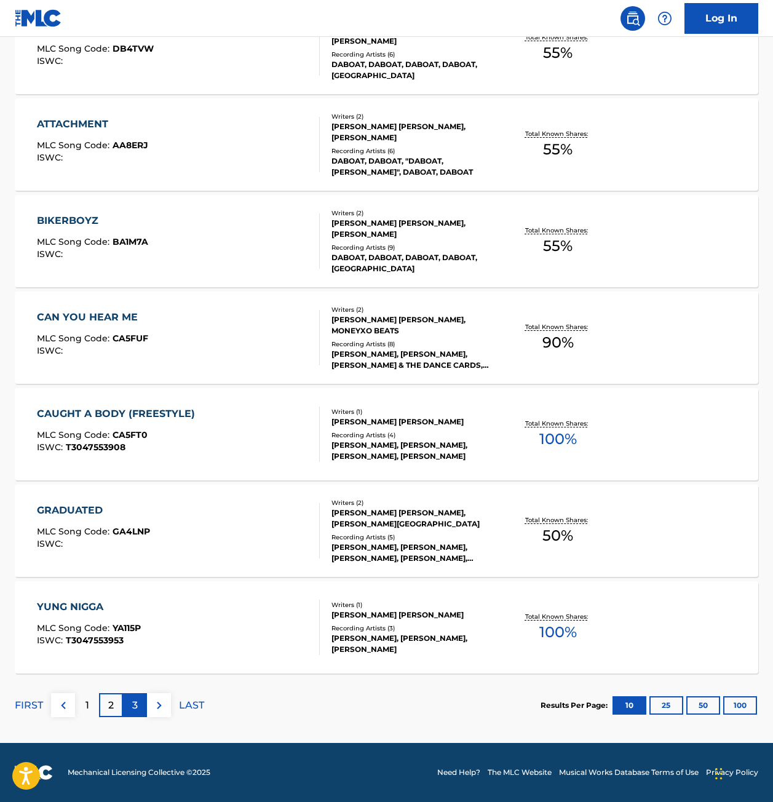
click at [141, 702] on div "3" at bounding box center [135, 705] width 24 height 24
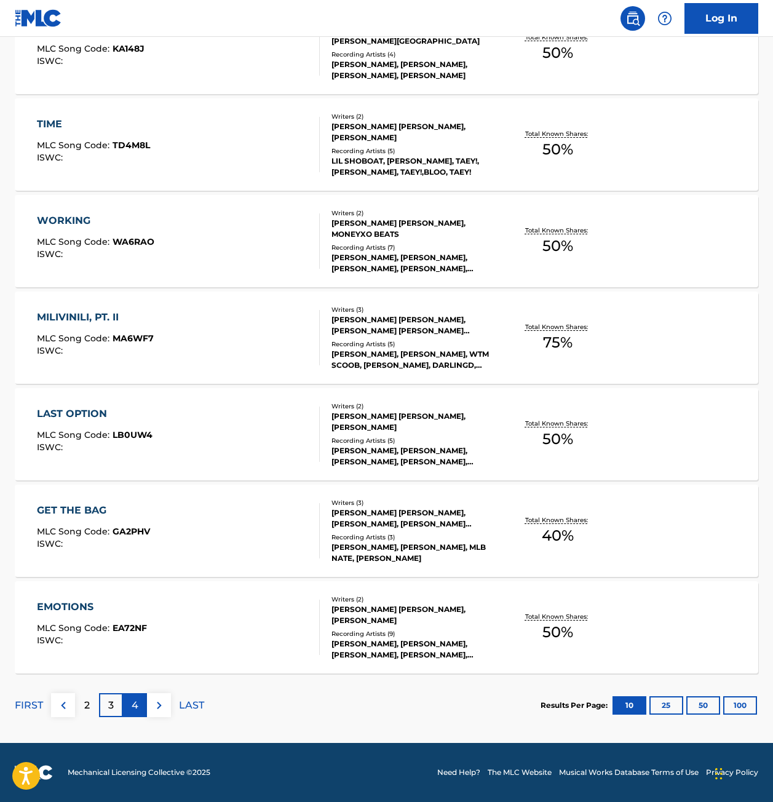
click at [132, 710] on p "4" at bounding box center [135, 705] width 7 height 15
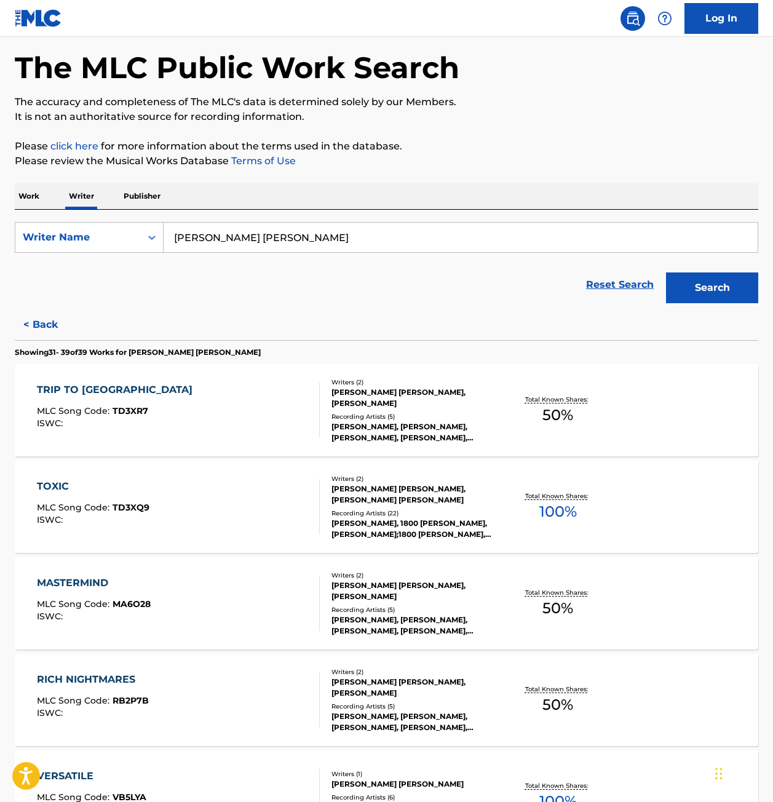
scroll to position [0, 0]
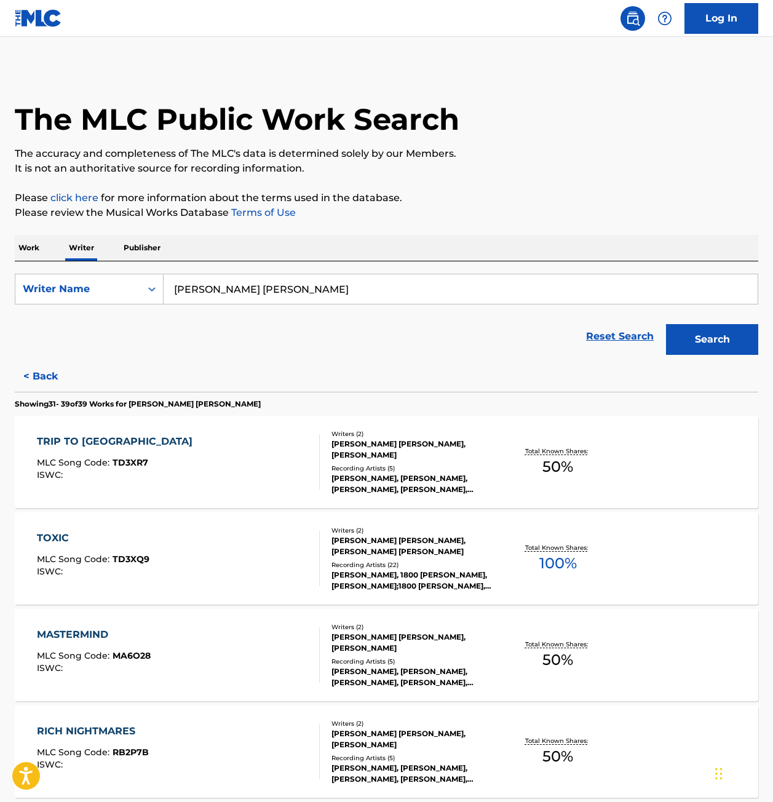
click at [26, 247] on p "Work" at bounding box center [29, 248] width 28 height 26
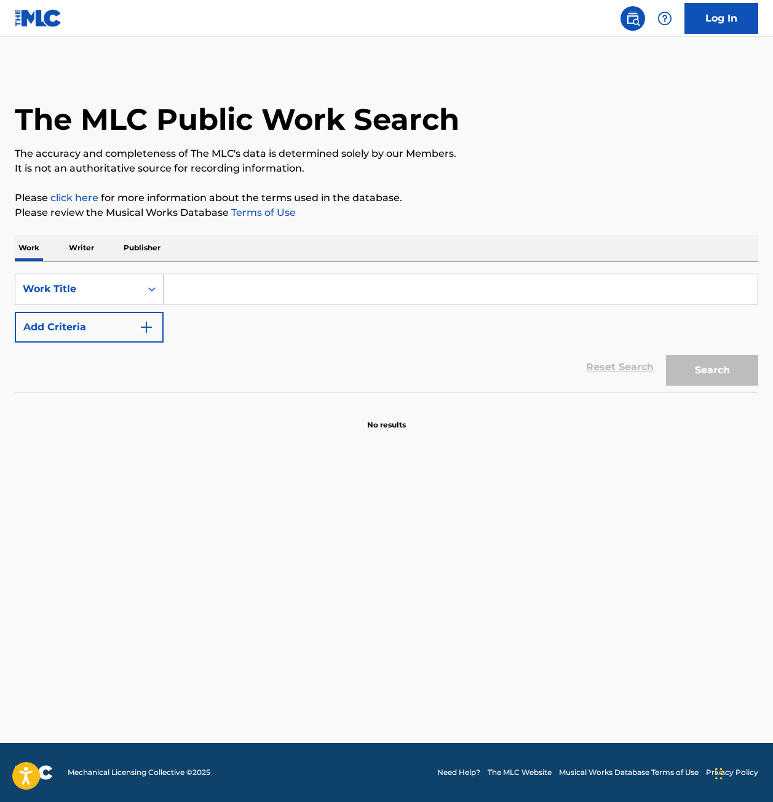
click at [272, 289] on input "Search Form" at bounding box center [461, 289] width 594 height 30
type input "MUNYUN"
click at [666, 355] on button "Search" at bounding box center [712, 370] width 92 height 31
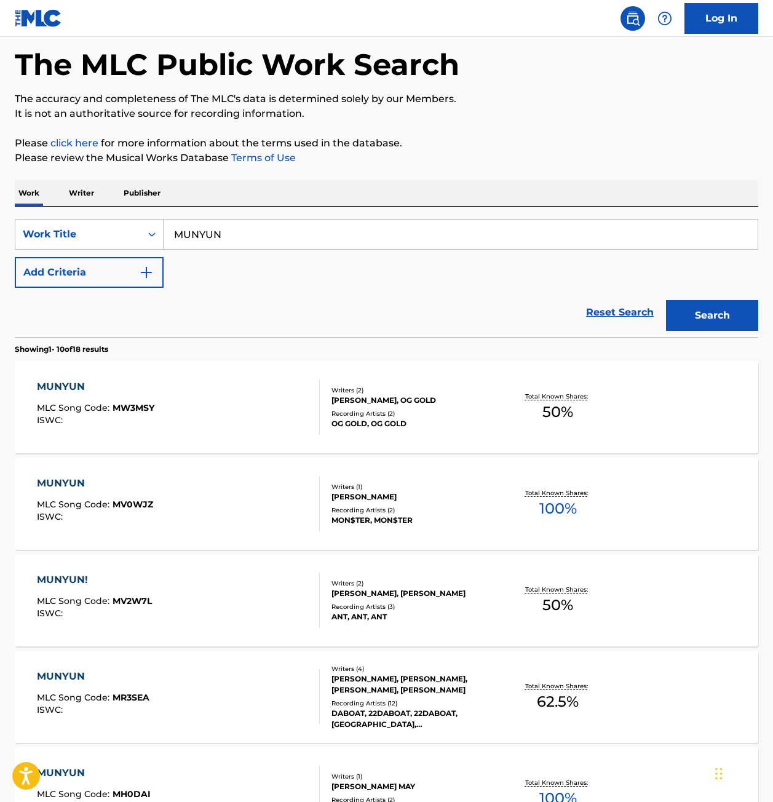
scroll to position [123, 0]
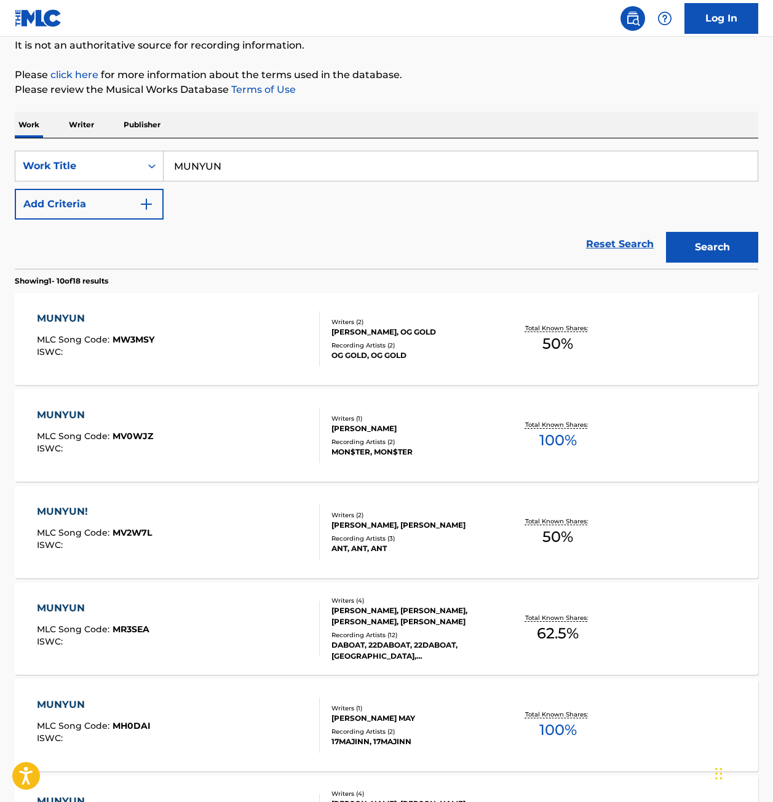
click at [139, 623] on div "MUNYUN MLC Song Code : MR3SEA ISWC :" at bounding box center [93, 628] width 113 height 55
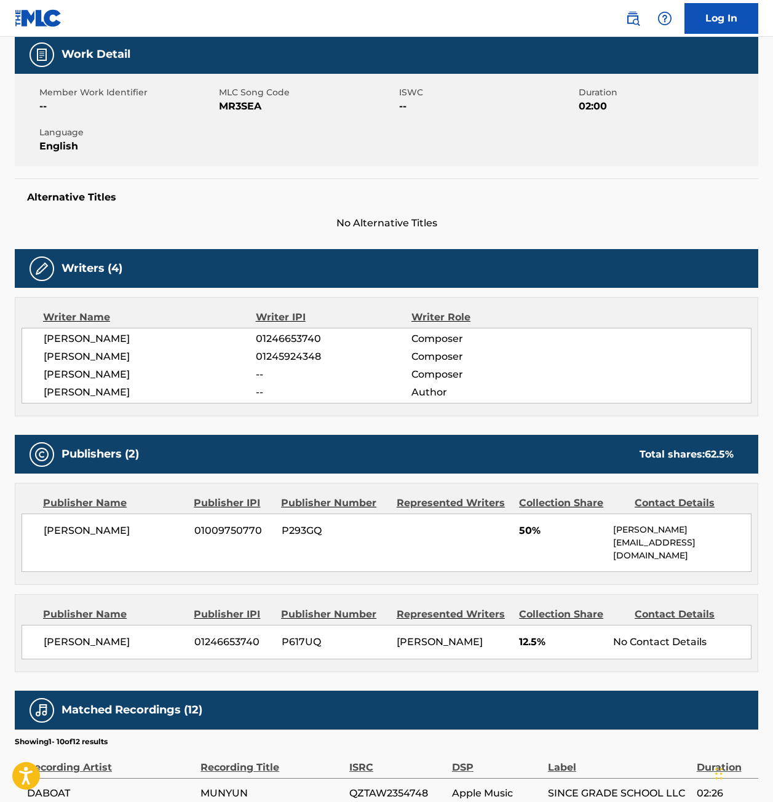
scroll to position [185, 0]
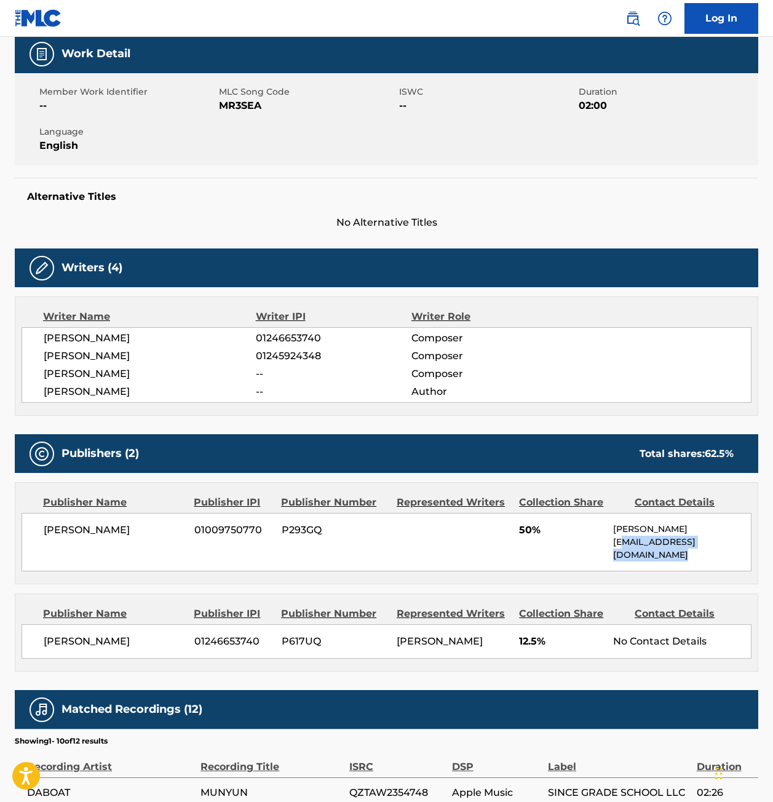
drag, startPoint x: 619, startPoint y: 544, endPoint x: 721, endPoint y: 575, distance: 107.2
click at [721, 575] on div "Publisher Name Publisher IPI Publisher Number Represented Writers Collection Sh…" at bounding box center [386, 533] width 742 height 101
click at [705, 555] on p "[EMAIL_ADDRESS][DOMAIN_NAME]" at bounding box center [682, 549] width 138 height 26
